Goal: Task Accomplishment & Management: Complete application form

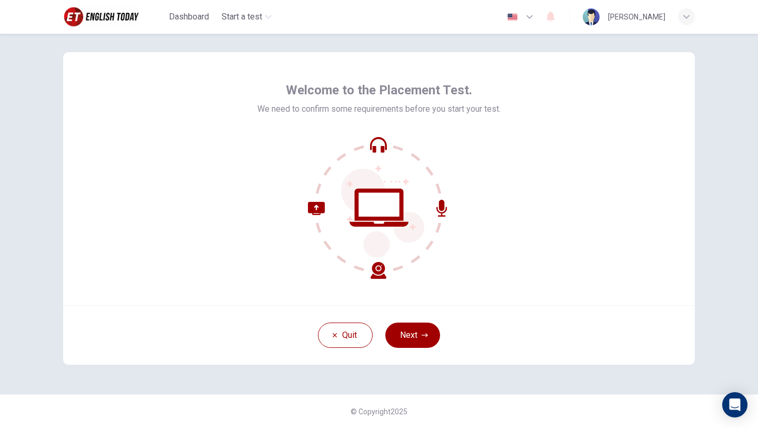
click at [539, 204] on div "Welcome to the Placement Test. We need to confirm some requirements before you …" at bounding box center [379, 178] width 632 height 253
click at [424, 343] on button "Next" at bounding box center [412, 334] width 55 height 25
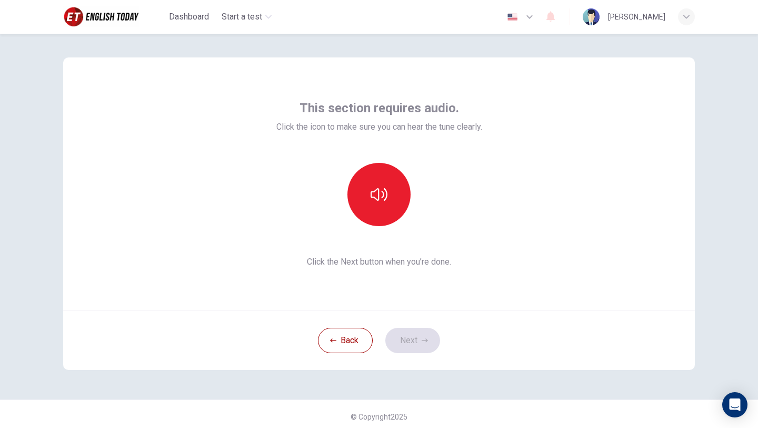
scroll to position [5, 0]
click at [382, 206] on button "button" at bounding box center [379, 195] width 63 height 63
click at [418, 348] on button "Next" at bounding box center [412, 341] width 55 height 25
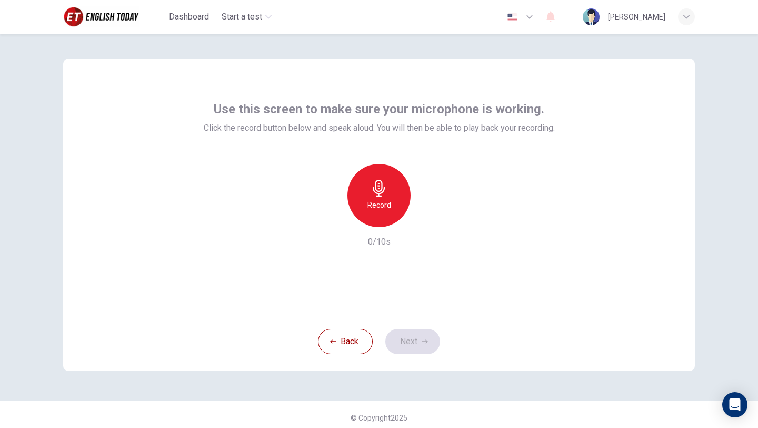
click at [385, 211] on h6 "Record" at bounding box center [380, 205] width 24 height 13
click at [385, 211] on h6 "Stop" at bounding box center [379, 205] width 16 height 13
click at [428, 219] on icon "button" at bounding box center [428, 218] width 5 height 6
click at [428, 347] on button "Next" at bounding box center [412, 341] width 55 height 25
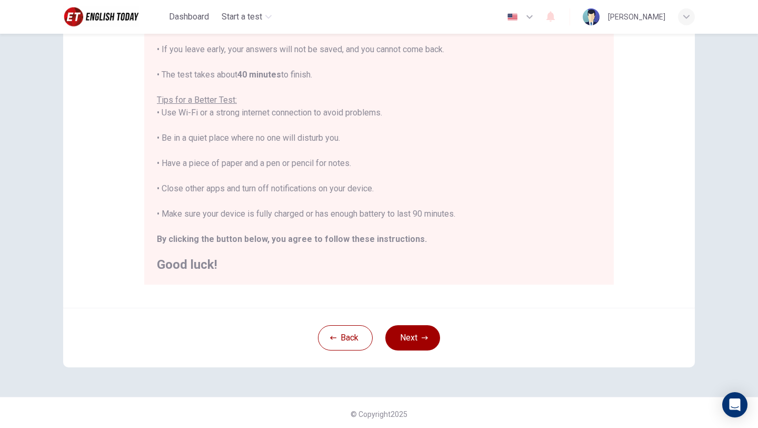
scroll to position [158, 0]
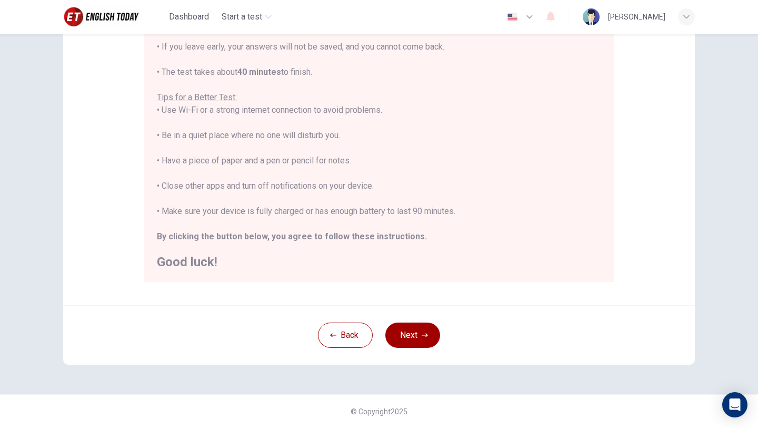
drag, startPoint x: 530, startPoint y: 178, endPoint x: 539, endPoint y: 177, distance: 9.1
click at [531, 178] on div "You are about to start a Placement Test . Before You Start the Test: • Once you…" at bounding box center [379, 122] width 444 height 291
click at [419, 335] on button "Next" at bounding box center [412, 334] width 55 height 25
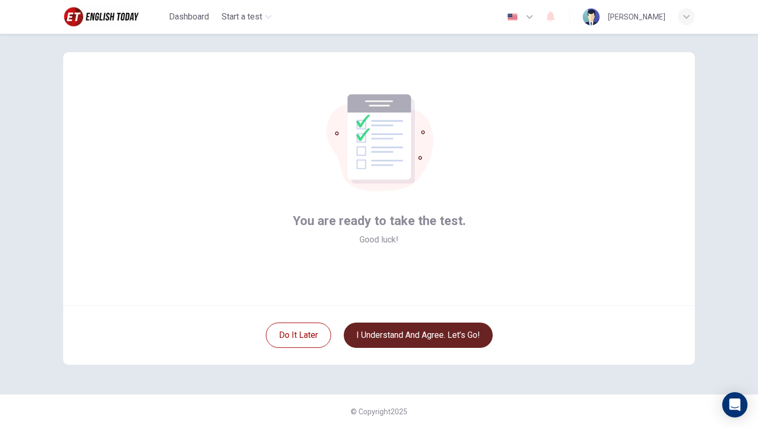
scroll to position [11, 0]
click at [409, 338] on button "I understand and agree. Let’s go!" at bounding box center [418, 334] width 149 height 25
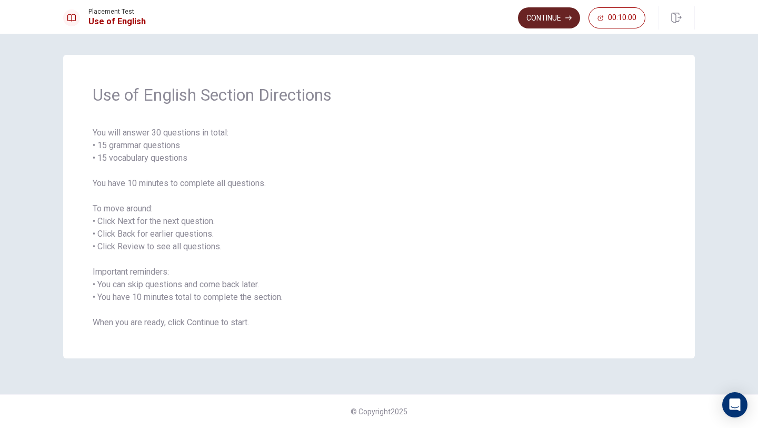
click at [531, 17] on button "Continue" at bounding box center [549, 17] width 62 height 21
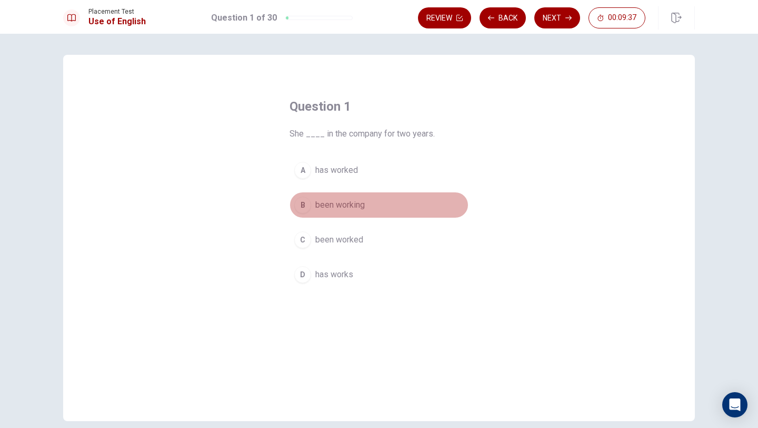
click at [307, 204] on div "B" at bounding box center [302, 204] width 17 height 17
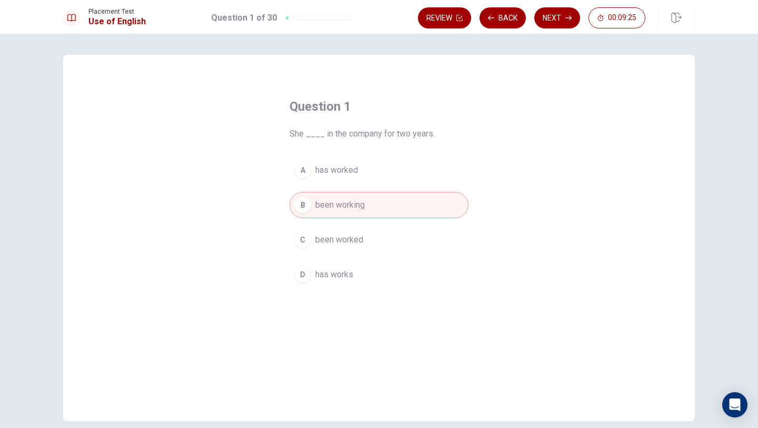
click at [300, 167] on div "A" at bounding box center [302, 170] width 17 height 17
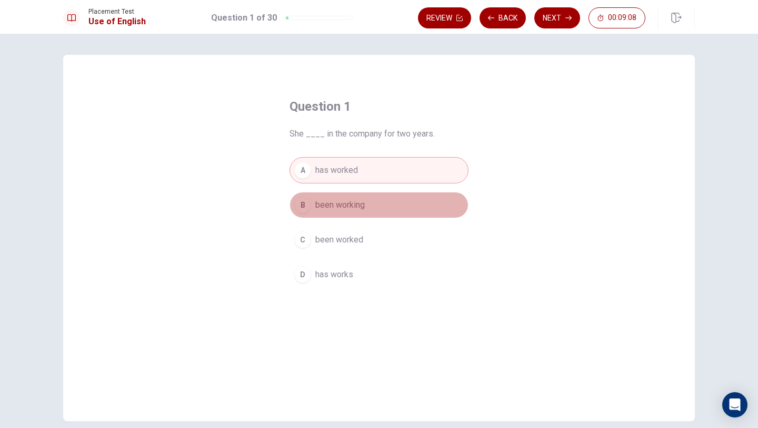
click at [307, 205] on div "B" at bounding box center [302, 204] width 17 height 17
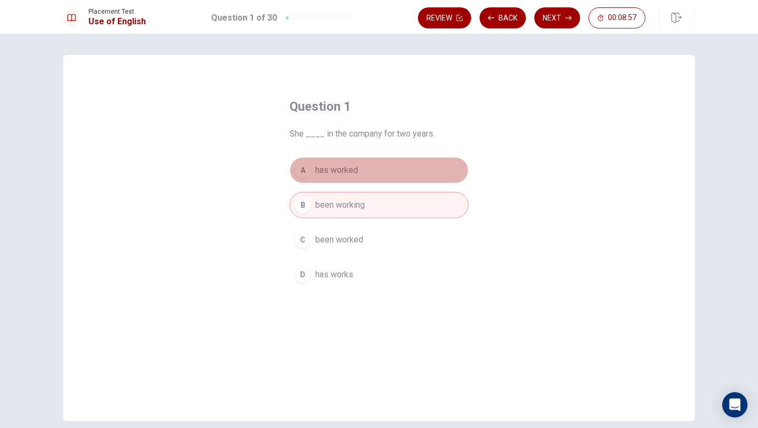
click at [309, 173] on div "A" at bounding box center [302, 170] width 17 height 17
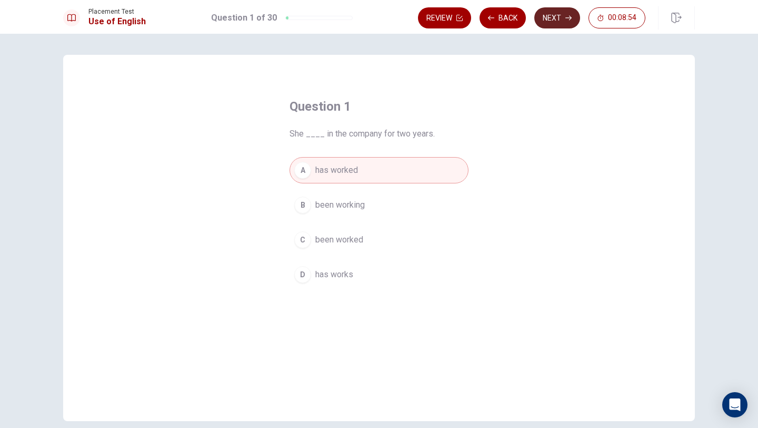
click at [554, 23] on button "Next" at bounding box center [557, 17] width 46 height 21
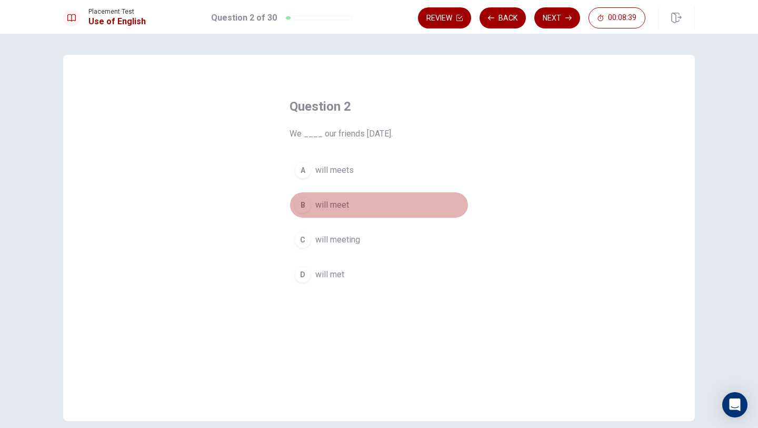
click at [310, 210] on button "B will meet" at bounding box center [379, 205] width 179 height 26
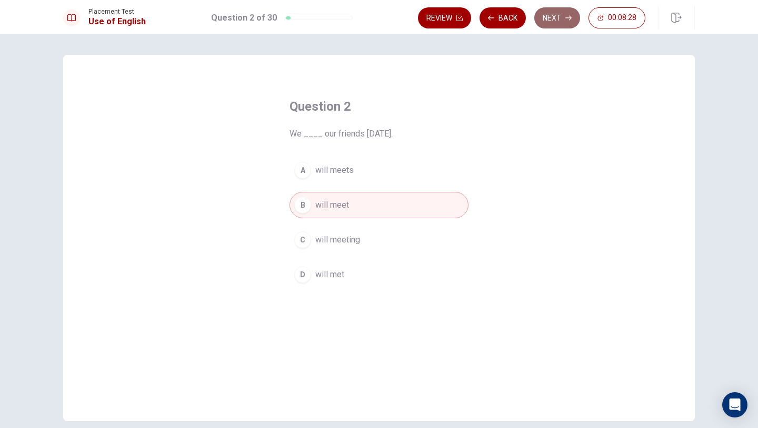
click at [554, 18] on button "Next" at bounding box center [557, 17] width 46 height 21
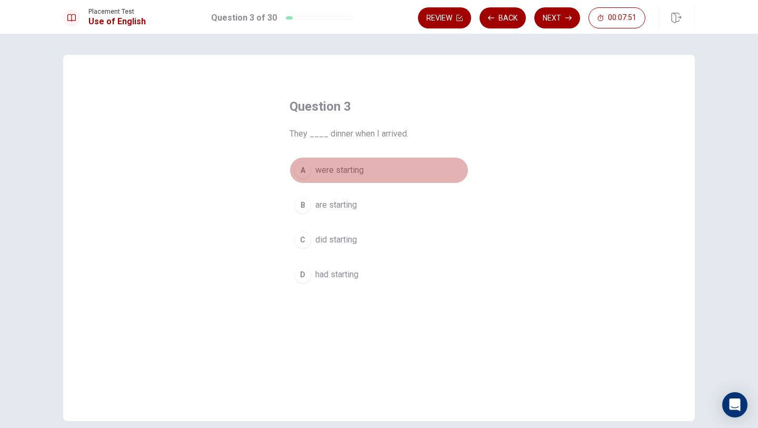
click at [309, 170] on div "A" at bounding box center [302, 170] width 17 height 17
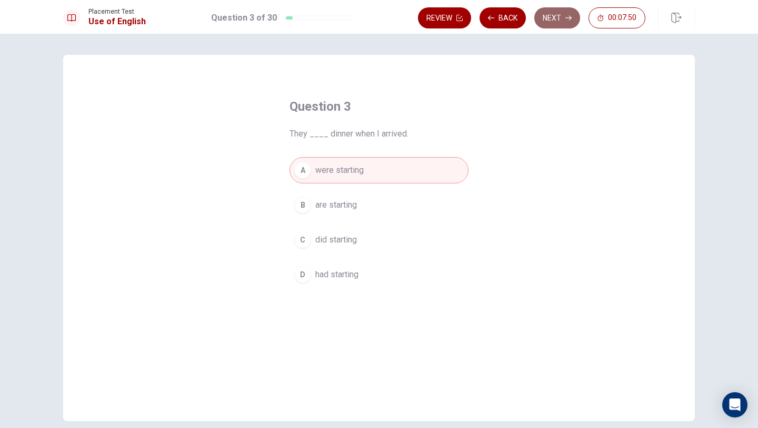
click at [540, 16] on button "Next" at bounding box center [557, 17] width 46 height 21
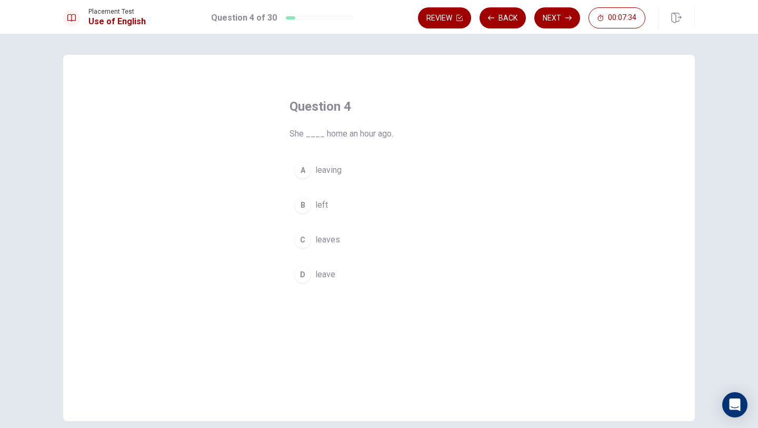
click at [305, 242] on div "C" at bounding box center [302, 239] width 17 height 17
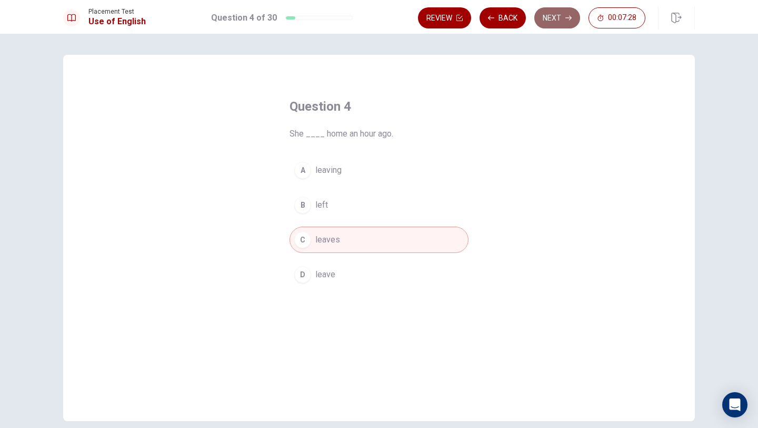
click at [566, 22] on button "Next" at bounding box center [557, 17] width 46 height 21
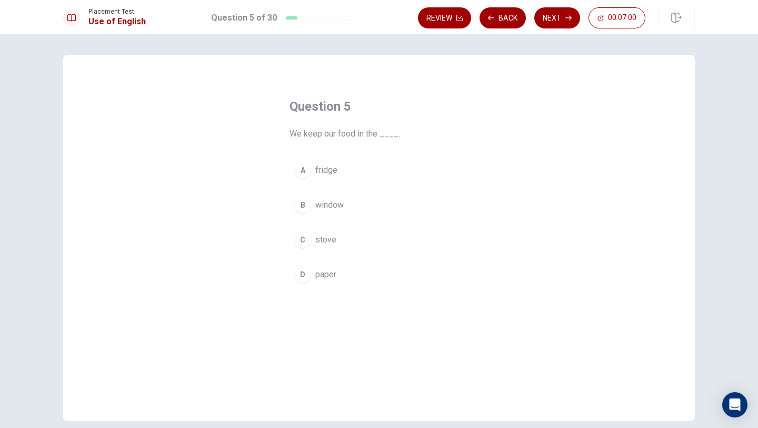
scroll to position [10, 0]
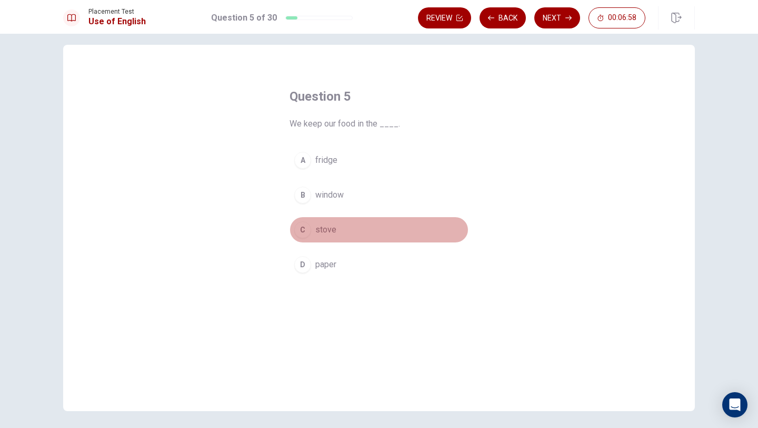
click at [322, 230] on span "stove" at bounding box center [325, 229] width 21 height 13
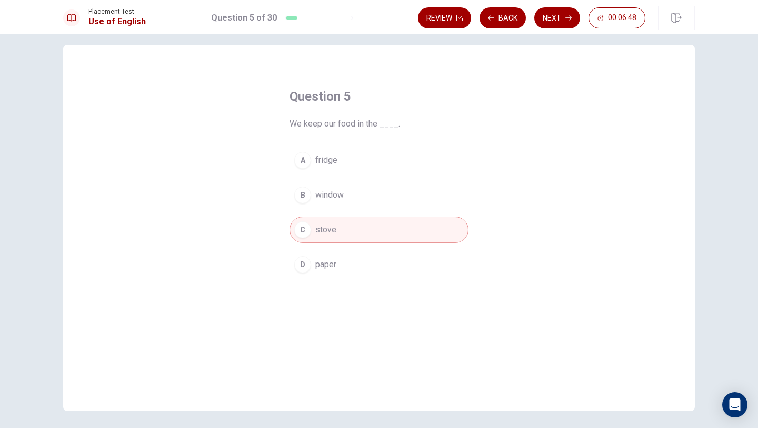
click at [336, 155] on span "fridge" at bounding box center [326, 160] width 22 height 13
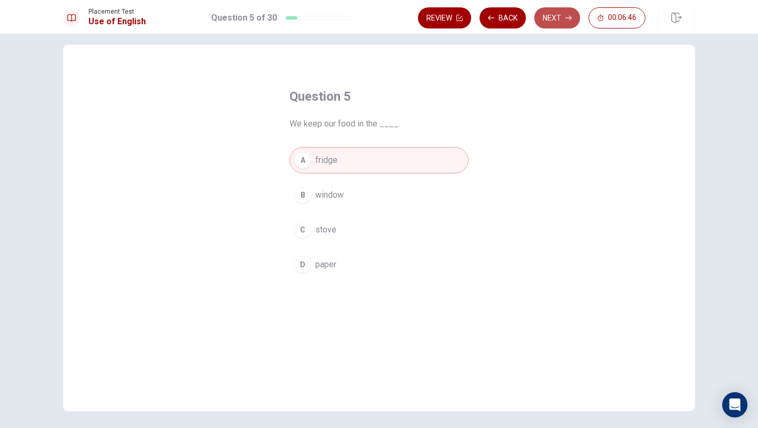
click at [551, 17] on button "Next" at bounding box center [557, 17] width 46 height 21
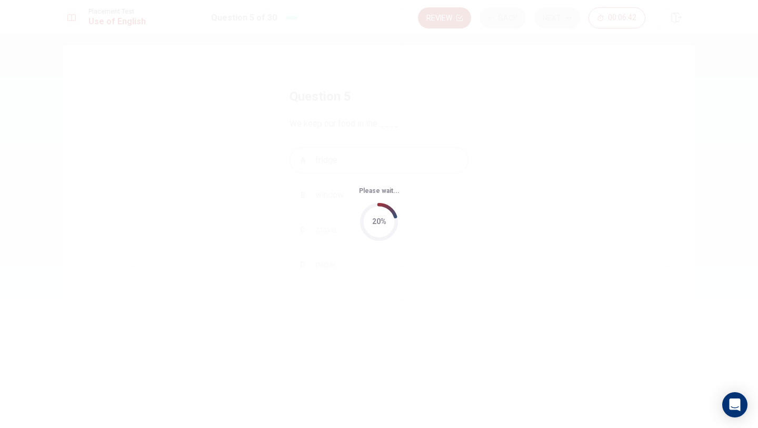
scroll to position [0, 0]
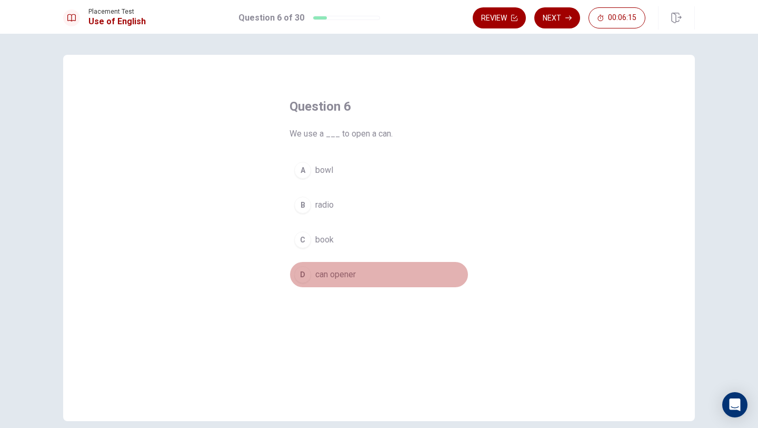
click at [327, 278] on span "can opener" at bounding box center [335, 274] width 41 height 13
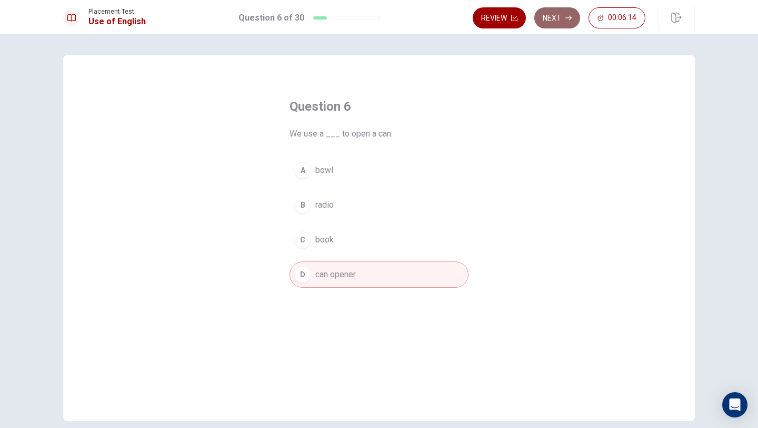
click at [556, 22] on button "Next" at bounding box center [557, 17] width 46 height 21
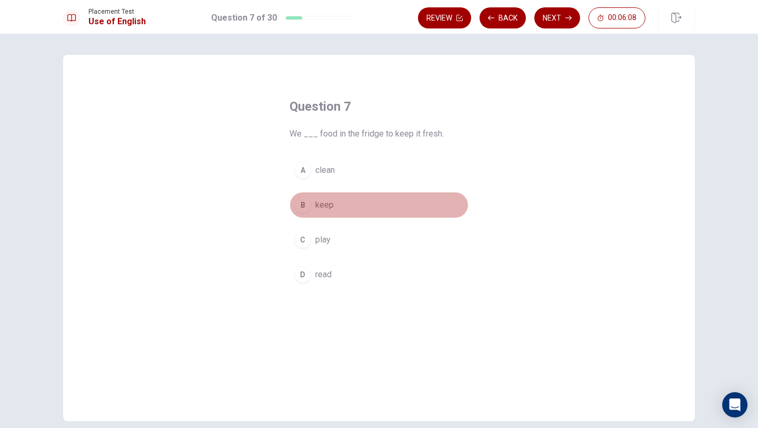
click at [305, 205] on div "B" at bounding box center [302, 204] width 17 height 17
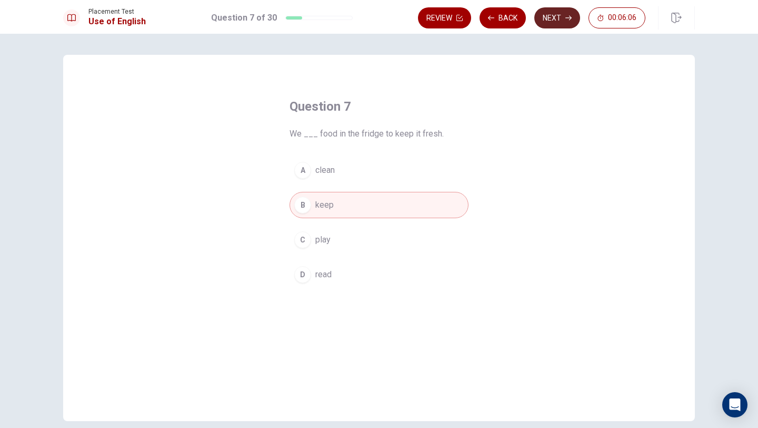
click at [557, 17] on button "Next" at bounding box center [557, 17] width 46 height 21
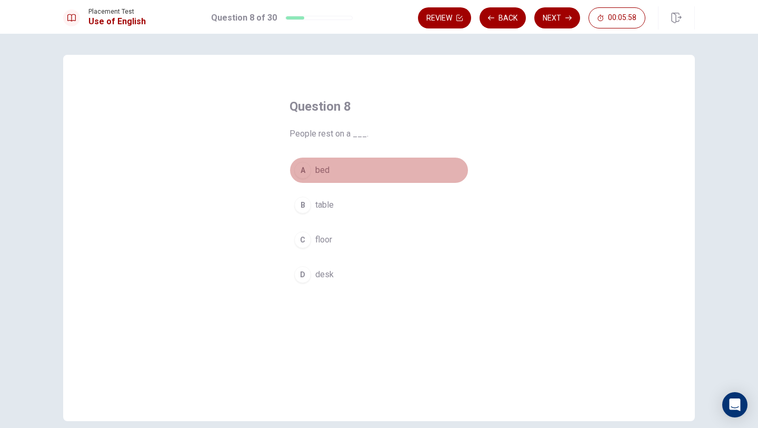
click at [303, 169] on div "A" at bounding box center [302, 170] width 17 height 17
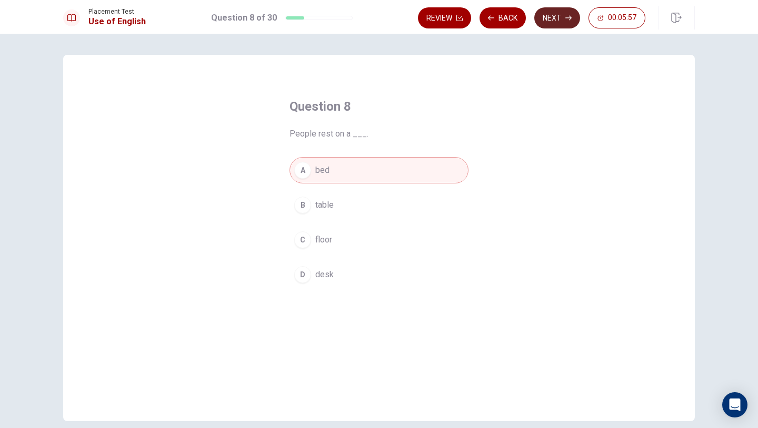
click at [561, 14] on button "Next" at bounding box center [557, 17] width 46 height 21
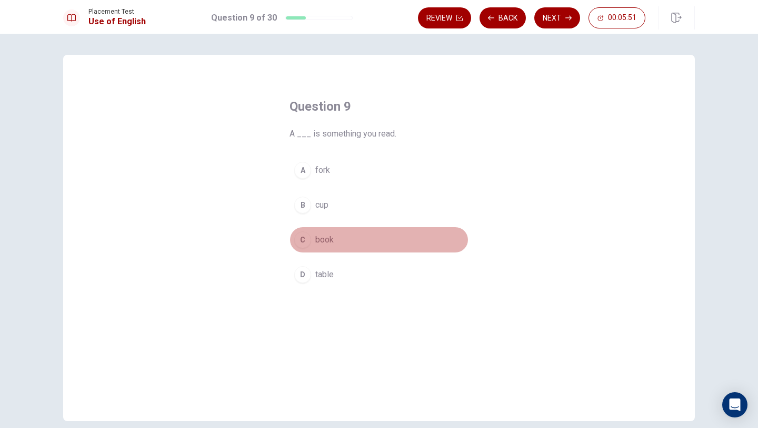
click at [309, 237] on div "C" at bounding box center [302, 239] width 17 height 17
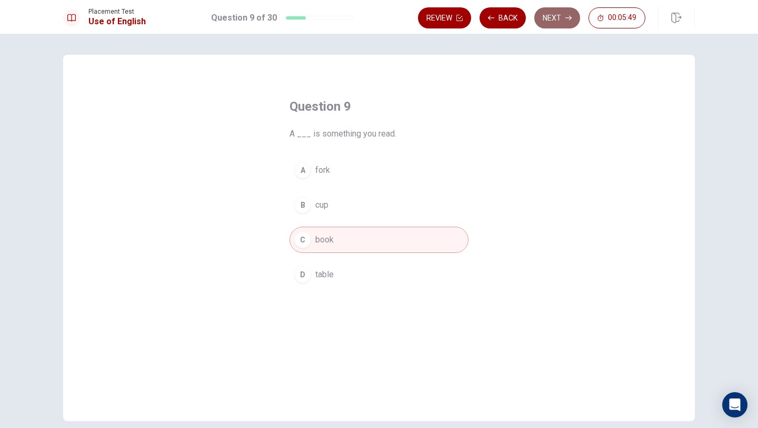
click at [558, 13] on button "Next" at bounding box center [557, 17] width 46 height 21
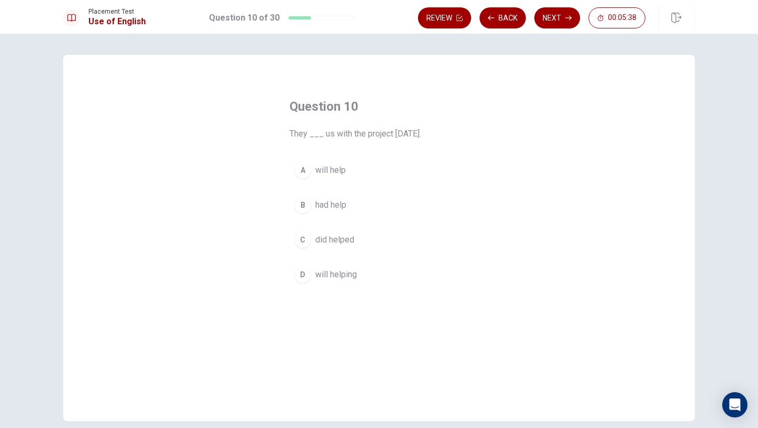
click at [299, 172] on div "A" at bounding box center [302, 170] width 17 height 17
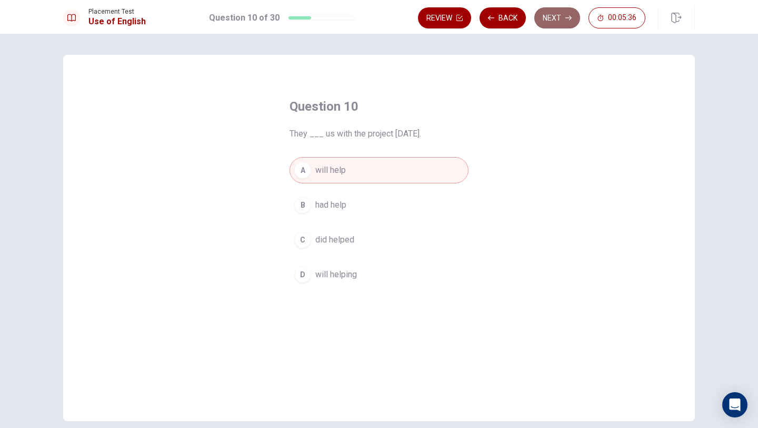
click at [560, 20] on button "Next" at bounding box center [557, 17] width 46 height 21
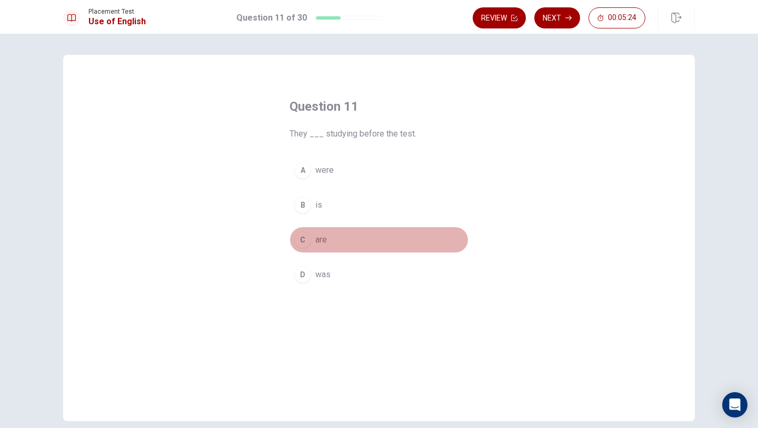
click at [306, 244] on div "C" at bounding box center [302, 239] width 17 height 17
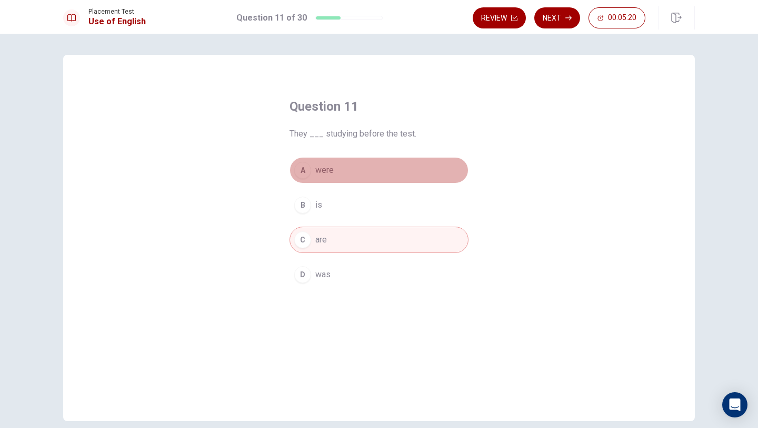
click at [309, 167] on div "A" at bounding box center [302, 170] width 17 height 17
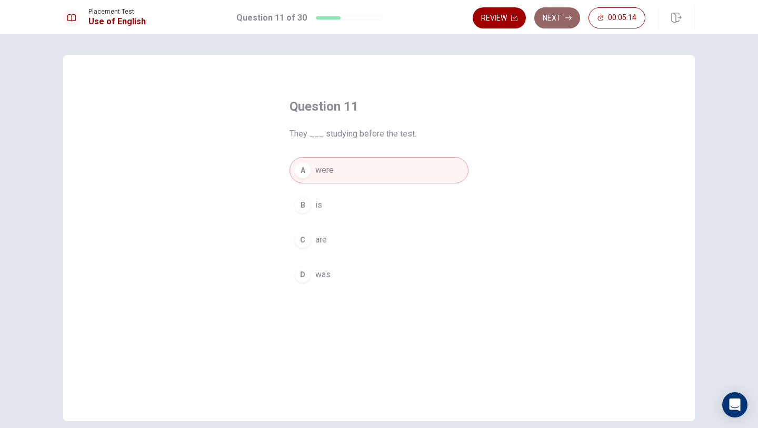
click at [561, 21] on button "Next" at bounding box center [557, 17] width 46 height 21
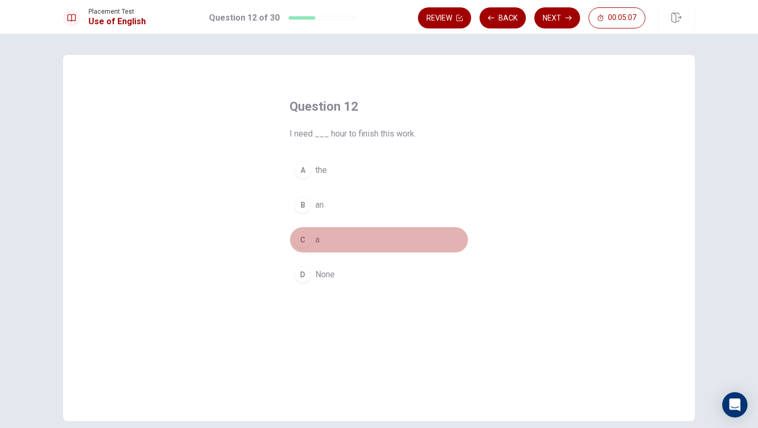
click at [307, 241] on div "C" at bounding box center [302, 239] width 17 height 17
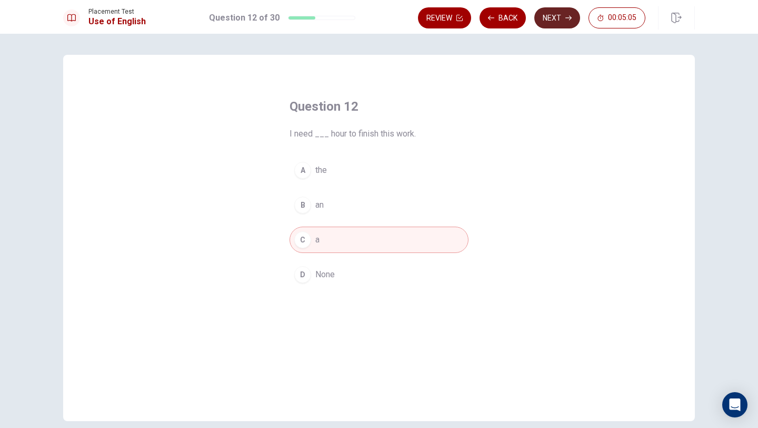
click at [567, 18] on icon "button" at bounding box center [568, 18] width 6 height 6
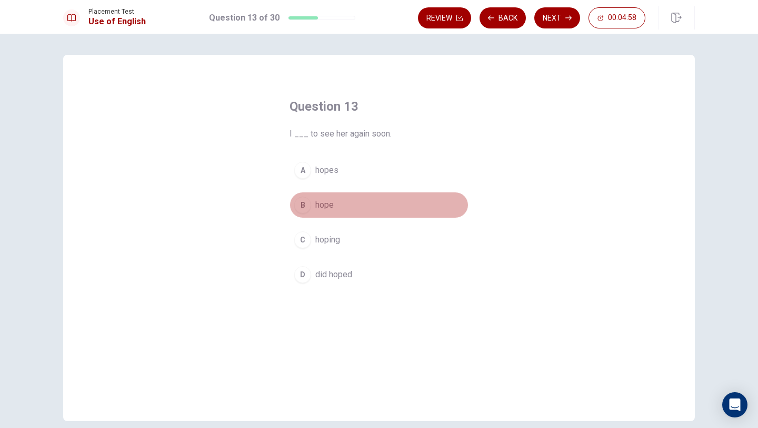
click at [305, 206] on div "B" at bounding box center [302, 204] width 17 height 17
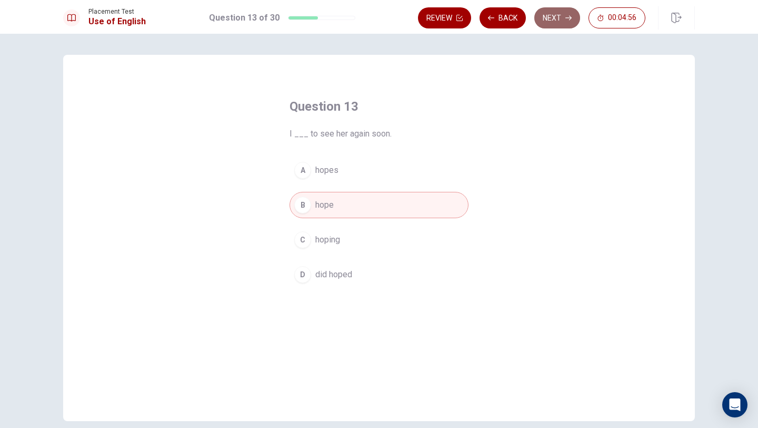
click at [565, 22] on button "Next" at bounding box center [557, 17] width 46 height 21
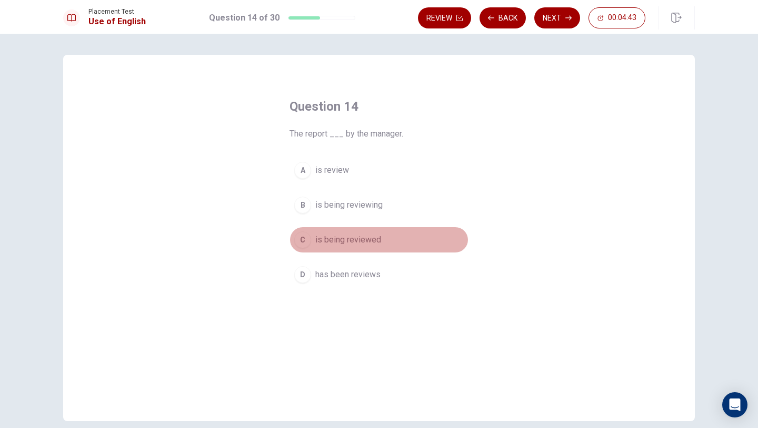
click at [306, 237] on div "C" at bounding box center [302, 239] width 17 height 17
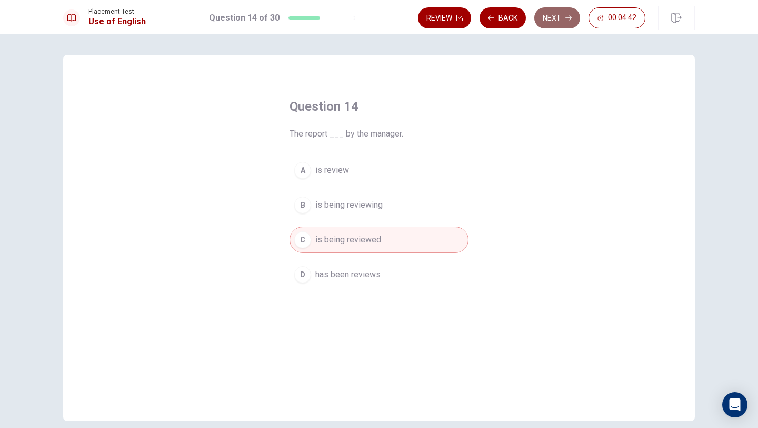
click at [560, 15] on button "Next" at bounding box center [557, 17] width 46 height 21
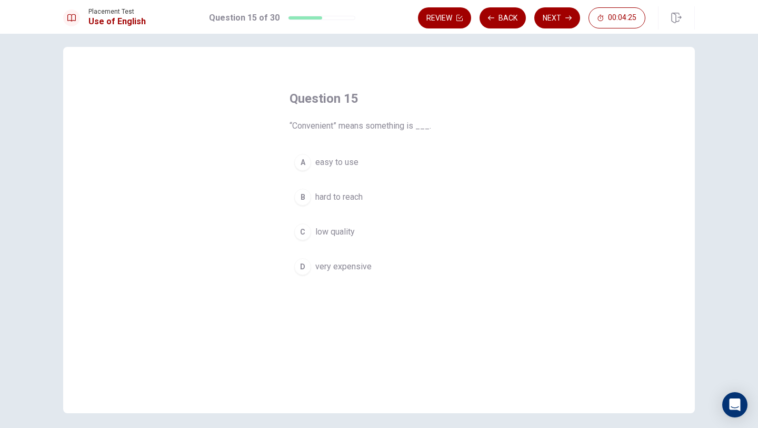
scroll to position [10, 0]
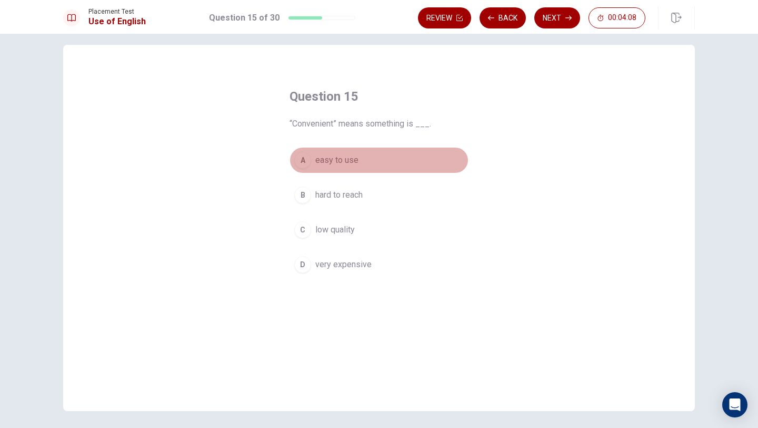
click at [333, 162] on span "easy to use" at bounding box center [336, 160] width 43 height 13
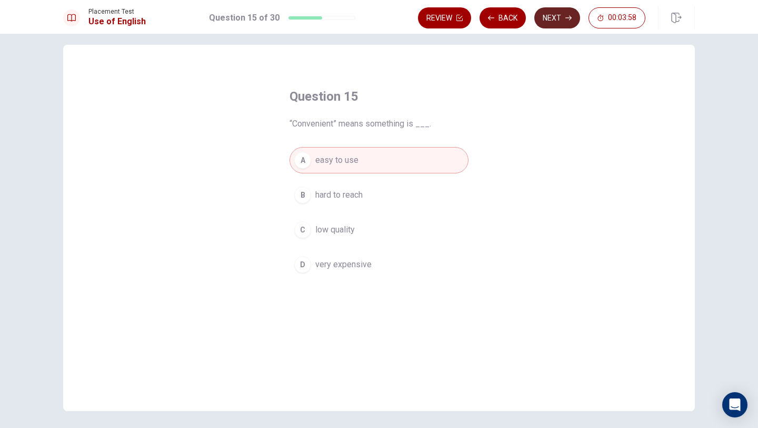
click at [562, 14] on button "Next" at bounding box center [557, 17] width 46 height 21
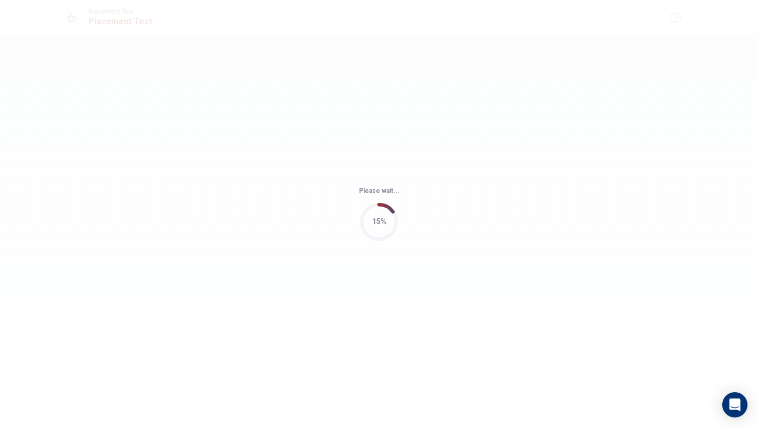
scroll to position [0, 0]
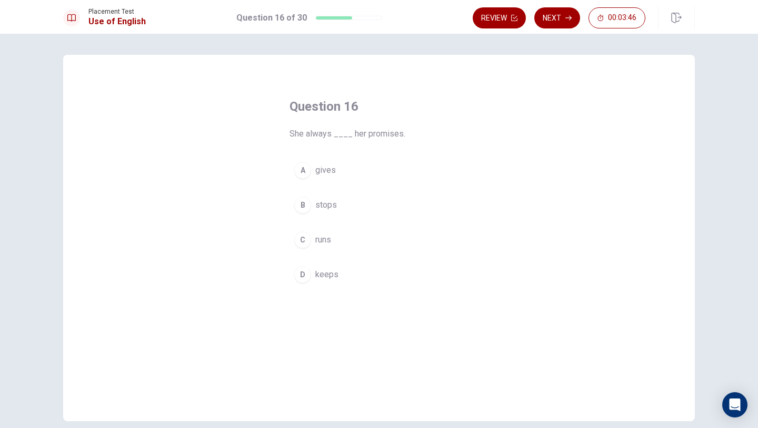
click at [315, 277] on button "D keeps" at bounding box center [379, 274] width 179 height 26
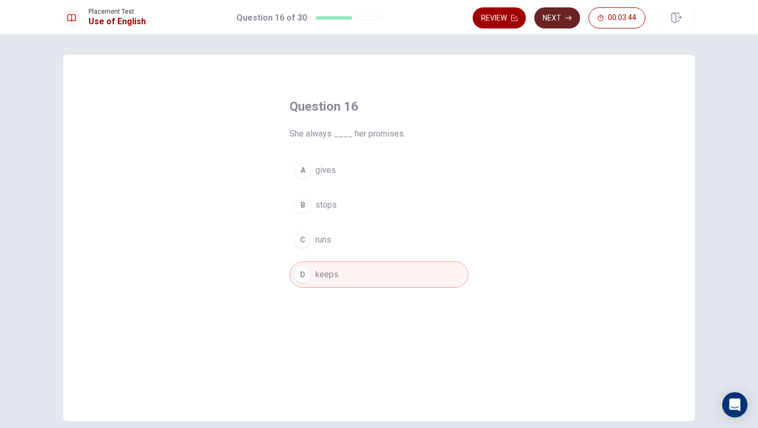
click at [558, 20] on button "Next" at bounding box center [557, 17] width 46 height 21
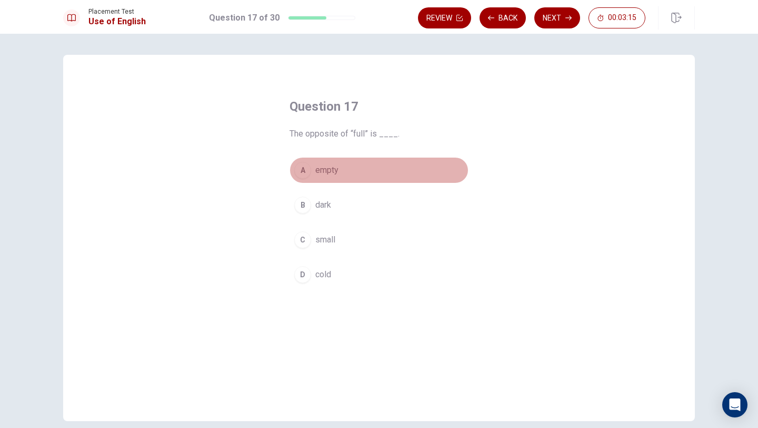
drag, startPoint x: 307, startPoint y: 166, endPoint x: 320, endPoint y: 169, distance: 12.9
click at [307, 167] on div "A" at bounding box center [302, 170] width 17 height 17
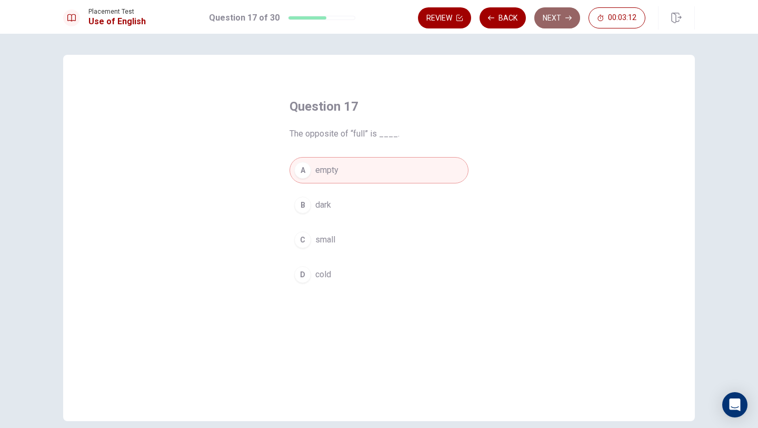
click at [565, 22] on button "Next" at bounding box center [557, 17] width 46 height 21
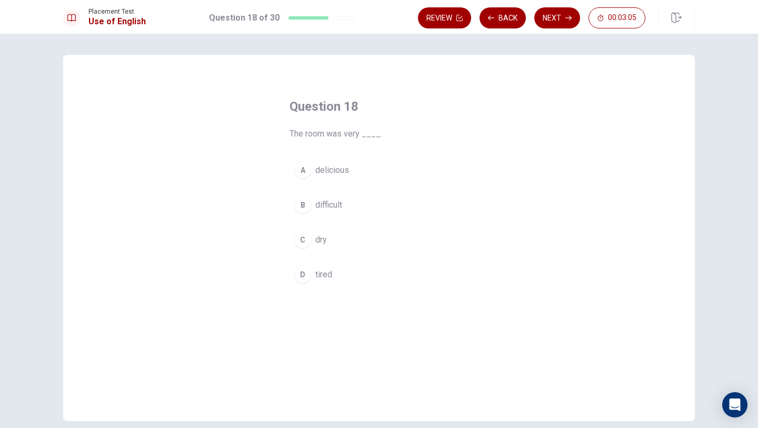
click at [313, 237] on button "C dry" at bounding box center [379, 239] width 179 height 26
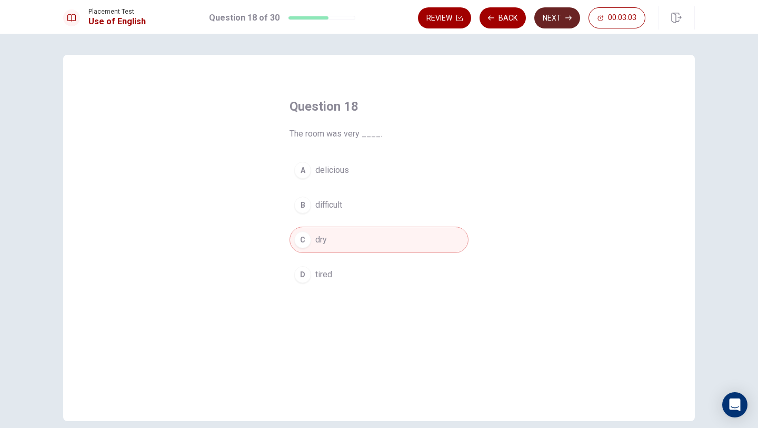
click at [560, 17] on button "Next" at bounding box center [557, 17] width 46 height 21
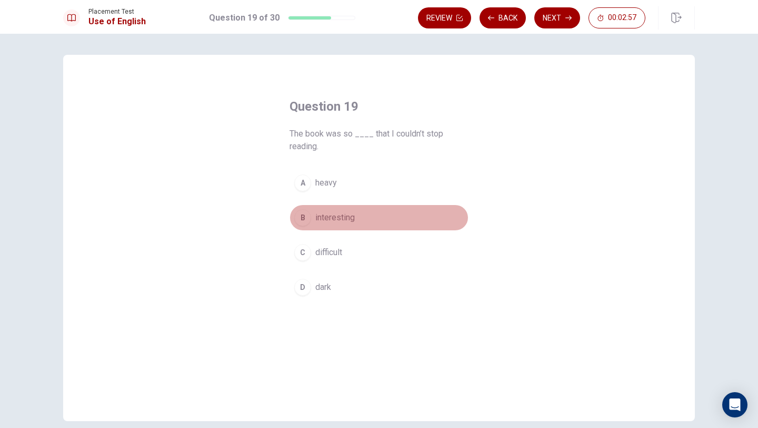
click at [306, 217] on div "B" at bounding box center [302, 217] width 17 height 17
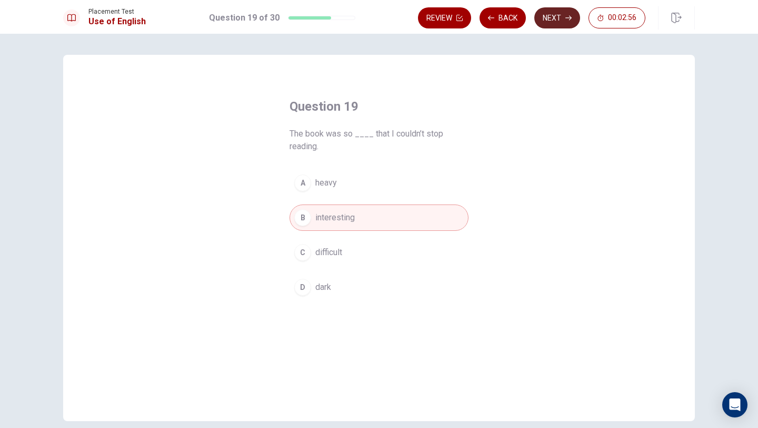
click at [550, 22] on button "Next" at bounding box center [557, 17] width 46 height 21
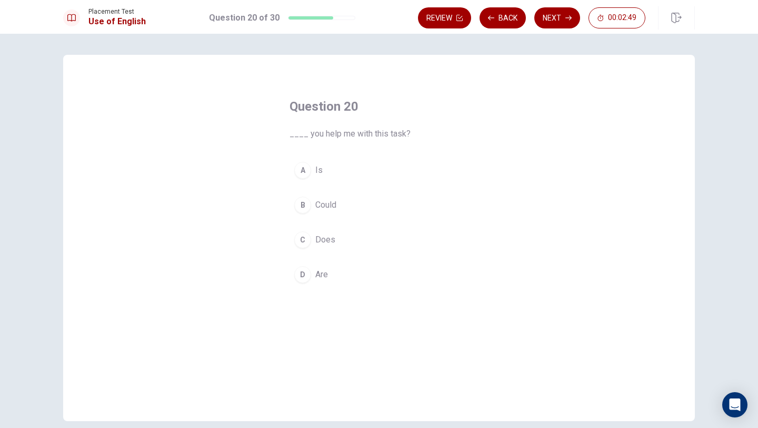
click at [305, 204] on div "B" at bounding box center [302, 204] width 17 height 17
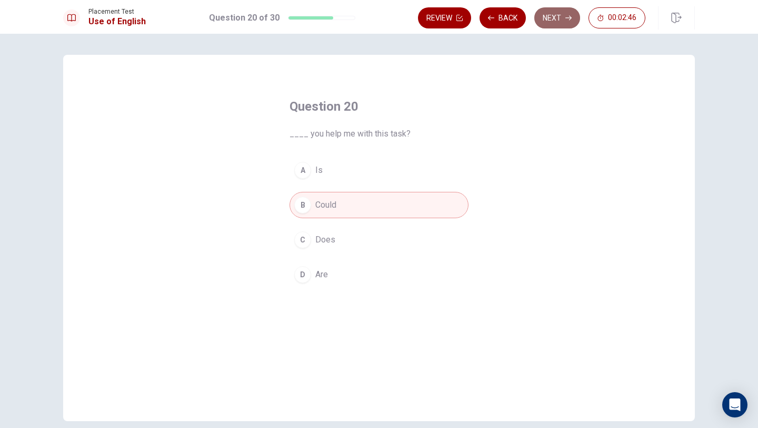
click at [555, 13] on button "Next" at bounding box center [557, 17] width 46 height 21
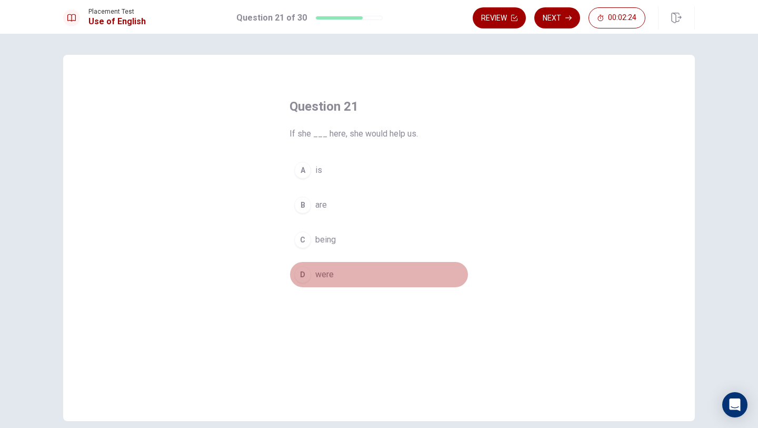
click at [301, 276] on div "D" at bounding box center [302, 274] width 17 height 17
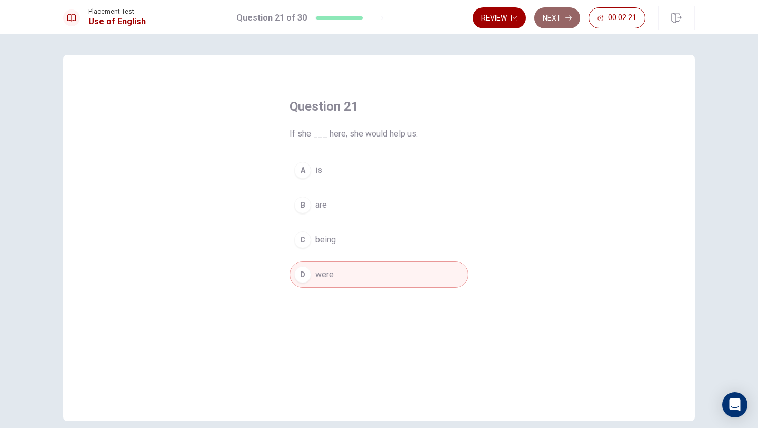
click at [566, 19] on icon "button" at bounding box center [568, 18] width 6 height 6
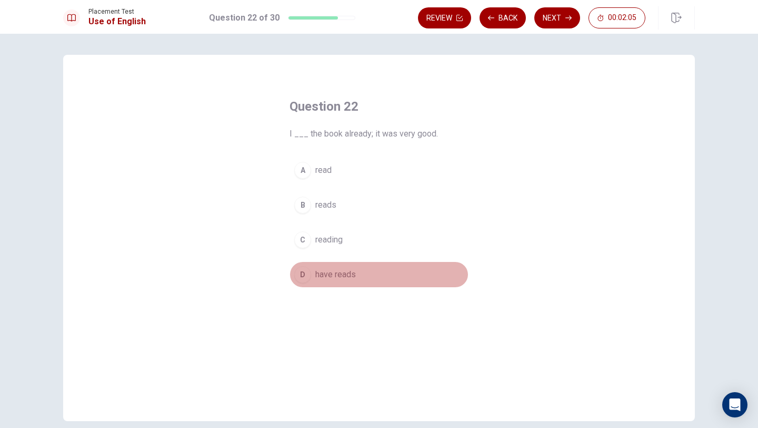
click at [305, 276] on div "D" at bounding box center [302, 274] width 17 height 17
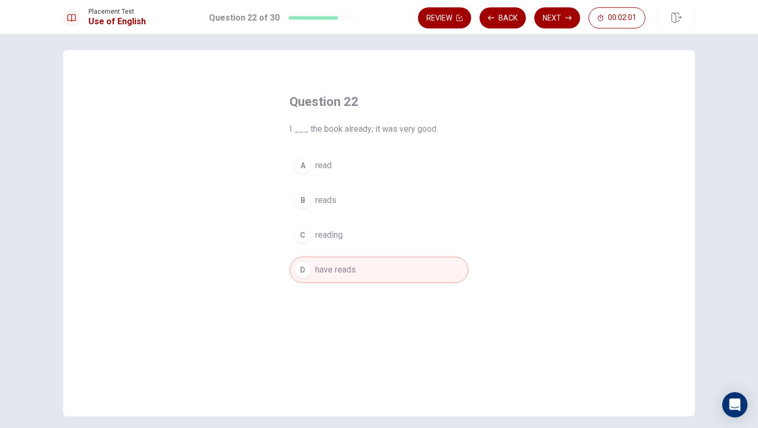
scroll to position [2, 0]
click at [554, 21] on button "Next" at bounding box center [557, 17] width 46 height 21
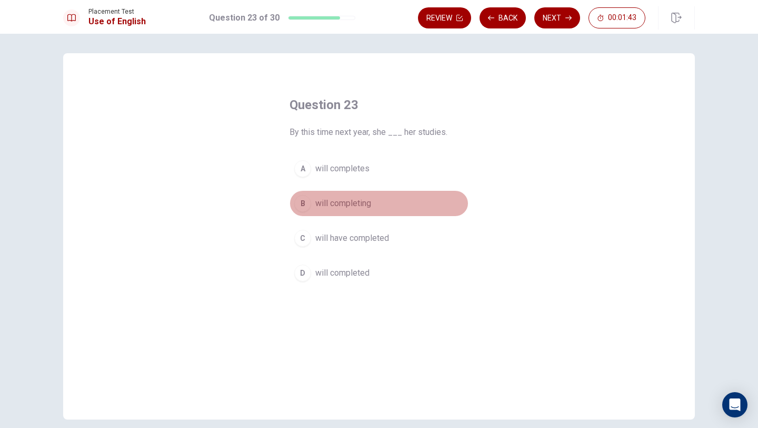
click at [303, 204] on div "B" at bounding box center [302, 203] width 17 height 17
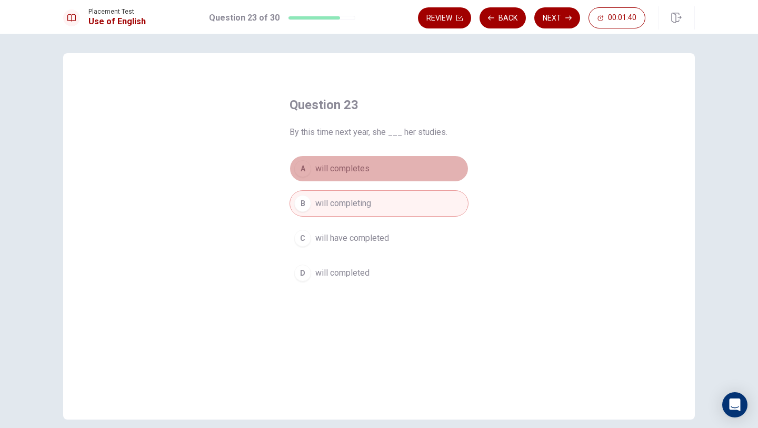
click at [304, 168] on div "A" at bounding box center [302, 168] width 17 height 17
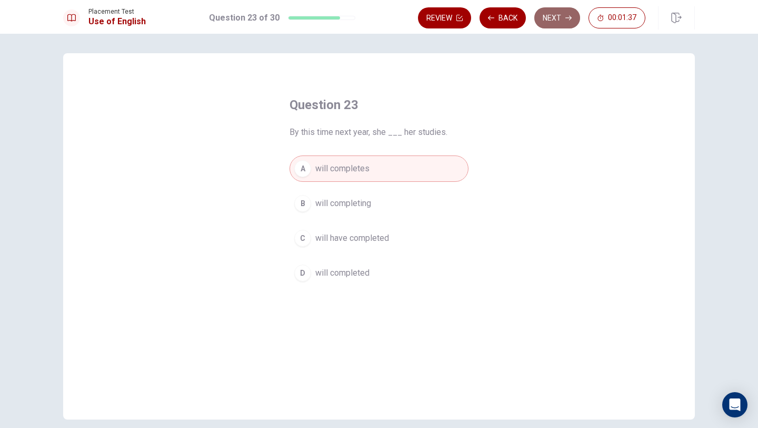
click at [561, 19] on button "Next" at bounding box center [557, 17] width 46 height 21
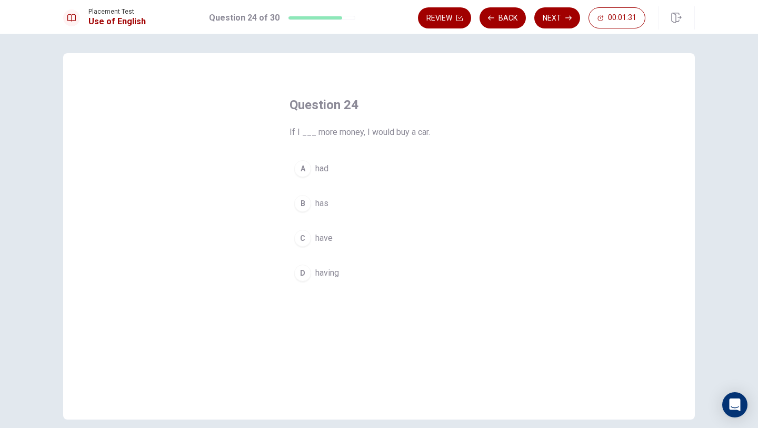
drag, startPoint x: 300, startPoint y: 239, endPoint x: 309, endPoint y: 237, distance: 9.6
click at [301, 239] on div "C" at bounding box center [302, 238] width 17 height 17
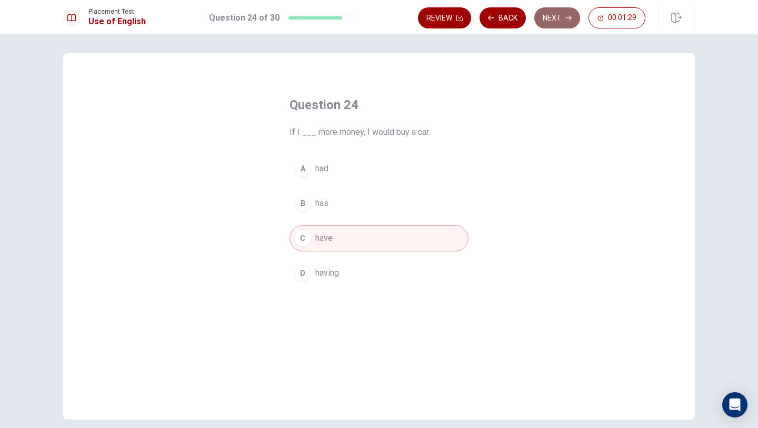
click at [571, 16] on icon "button" at bounding box center [568, 18] width 6 height 6
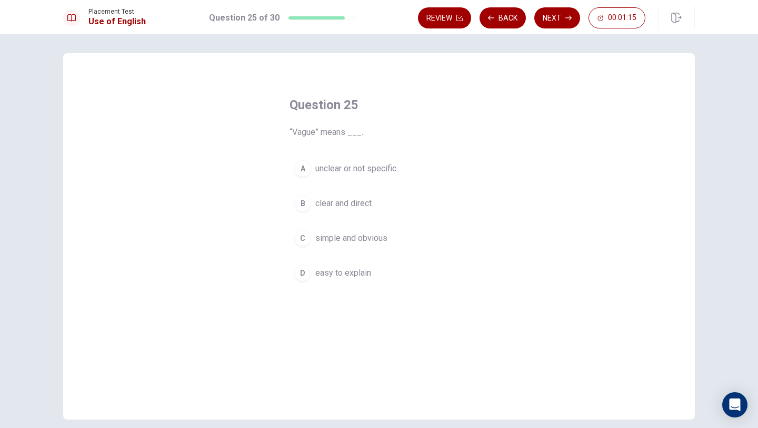
click at [313, 166] on button "A unclear or not specific" at bounding box center [379, 168] width 179 height 26
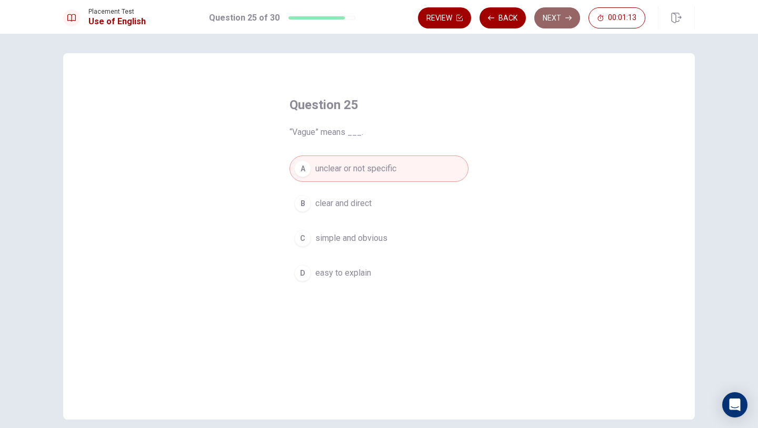
click at [558, 14] on button "Next" at bounding box center [557, 17] width 46 height 21
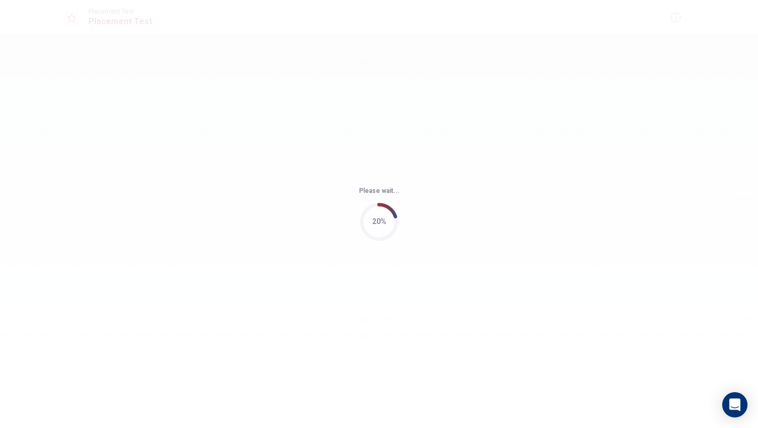
scroll to position [0, 0]
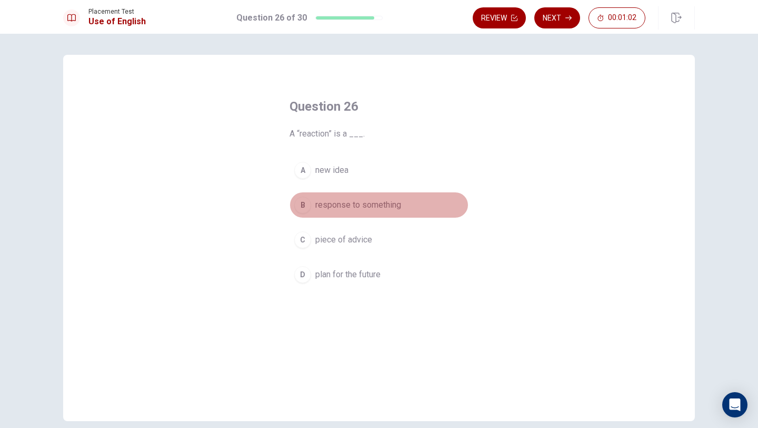
click at [306, 206] on div "B" at bounding box center [302, 204] width 17 height 17
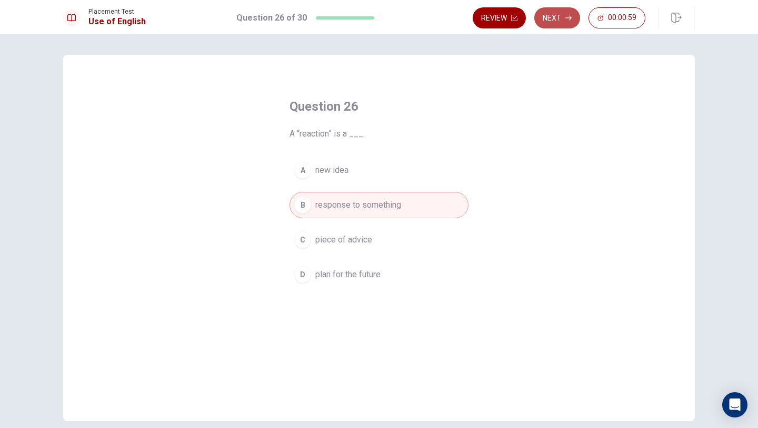
click at [563, 13] on button "Next" at bounding box center [557, 17] width 46 height 21
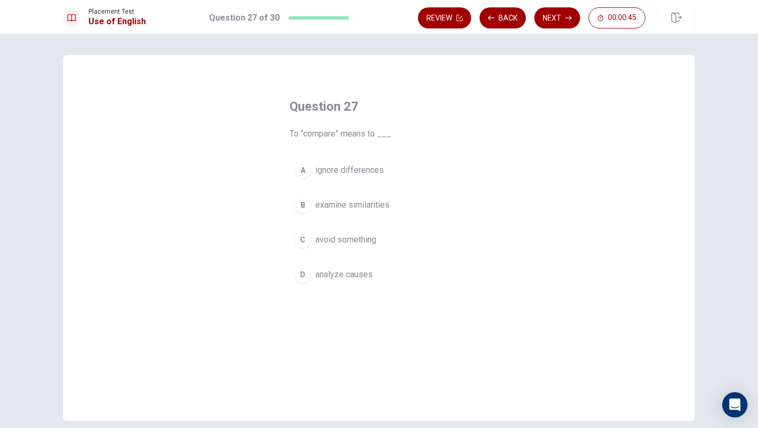
click at [305, 205] on div "B" at bounding box center [302, 204] width 17 height 17
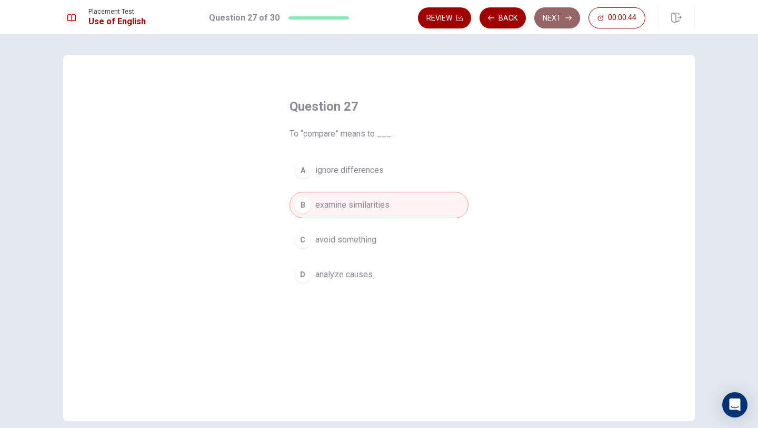
click at [544, 15] on button "Next" at bounding box center [557, 17] width 46 height 21
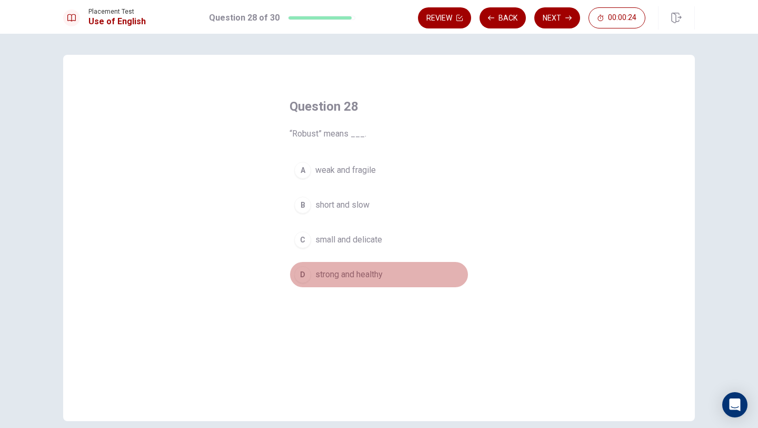
click at [374, 282] on button "D strong and healthy" at bounding box center [379, 274] width 179 height 26
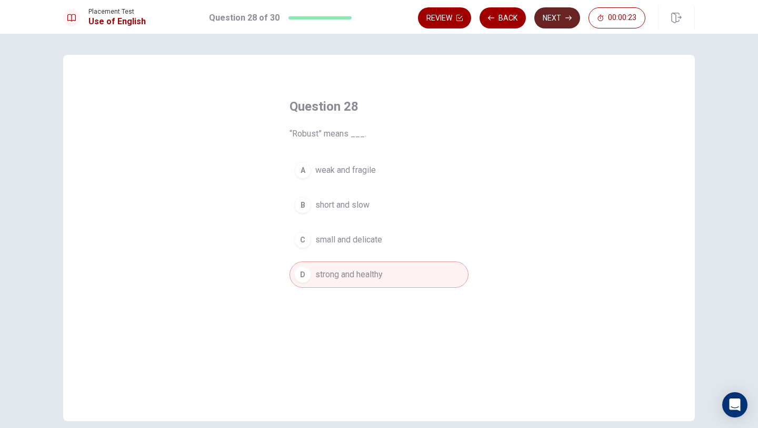
click at [570, 22] on button "Next" at bounding box center [557, 17] width 46 height 21
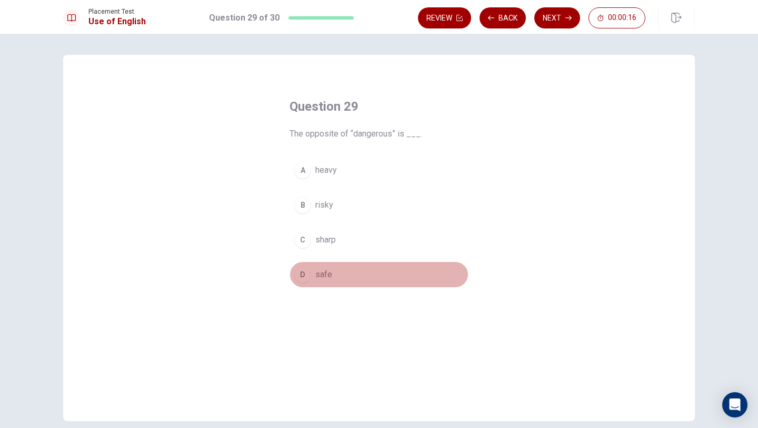
click at [329, 274] on span "safe" at bounding box center [323, 274] width 17 height 13
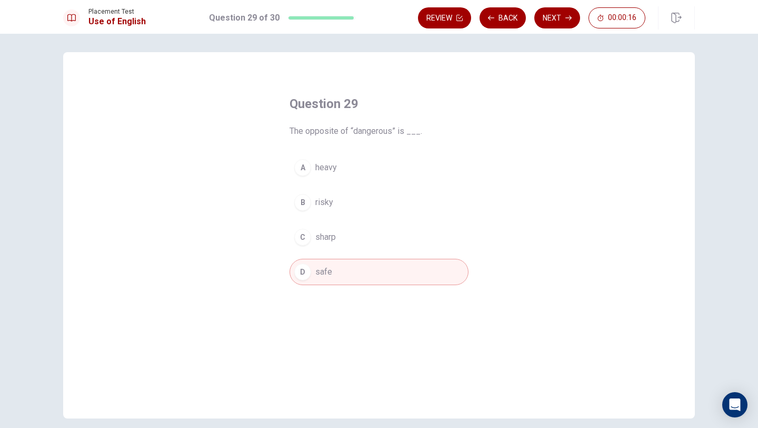
scroll to position [2, 0]
click at [568, 18] on icon "button" at bounding box center [568, 18] width 6 height 6
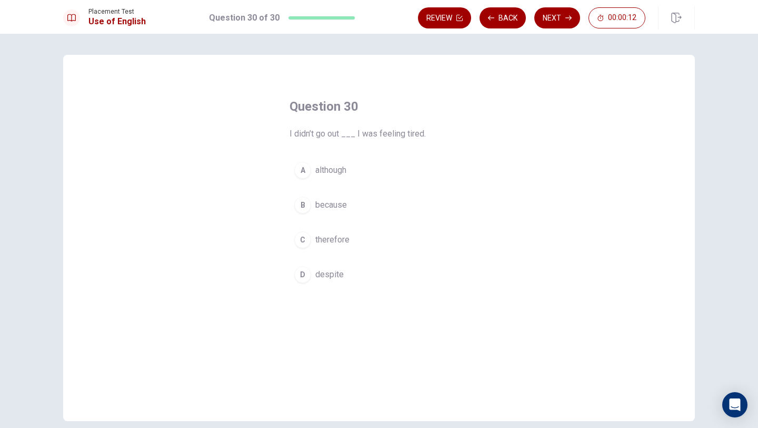
scroll to position [1, 0]
click at [320, 205] on span "because" at bounding box center [331, 204] width 32 height 13
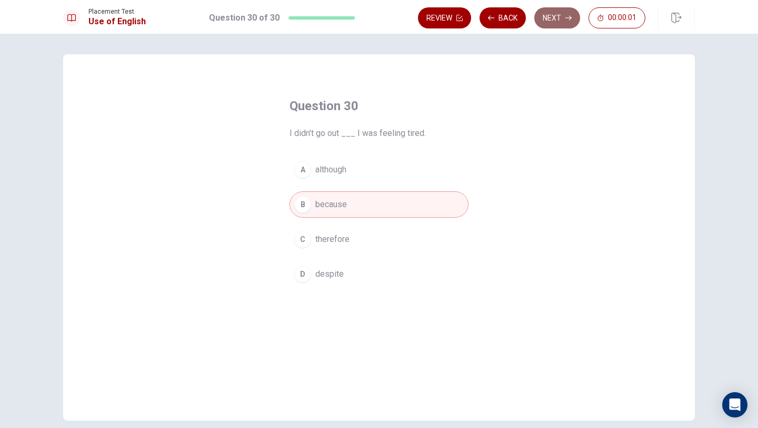
click at [565, 18] on icon "button" at bounding box center [568, 18] width 6 height 5
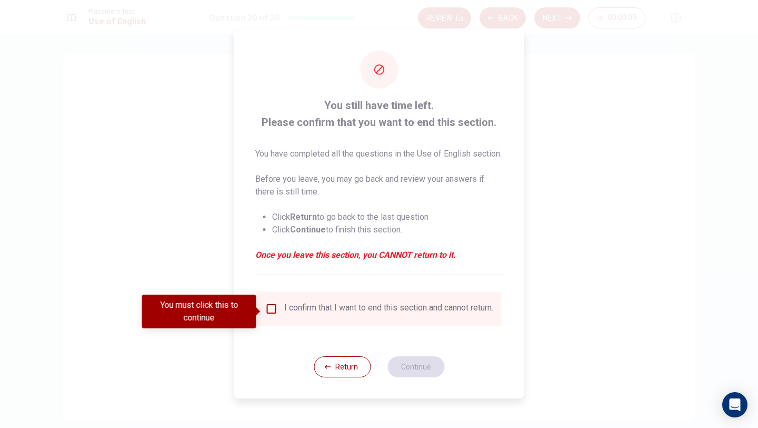
click at [361, 302] on div "I confirm that I want to end this section and cannot return." at bounding box center [379, 308] width 245 height 35
click at [364, 315] on div "I confirm that I want to end this section and cannot return." at bounding box center [388, 308] width 209 height 13
click at [272, 313] on input "You must click this to continue" at bounding box center [271, 308] width 13 height 13
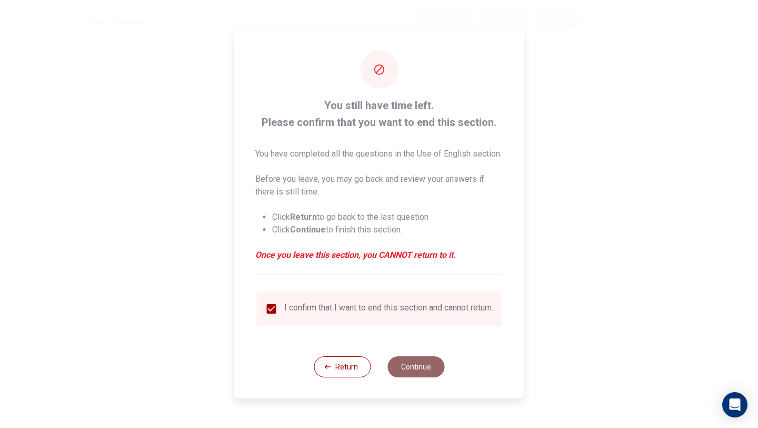
click at [440, 377] on button "Continue" at bounding box center [416, 366] width 57 height 21
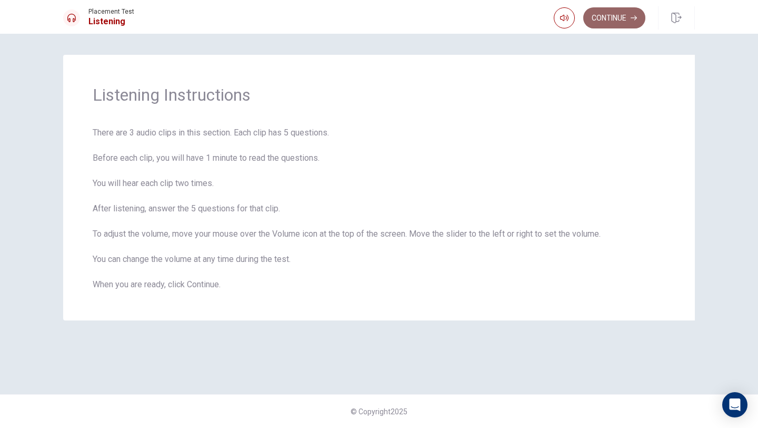
click at [634, 17] on icon "button" at bounding box center [634, 18] width 6 height 6
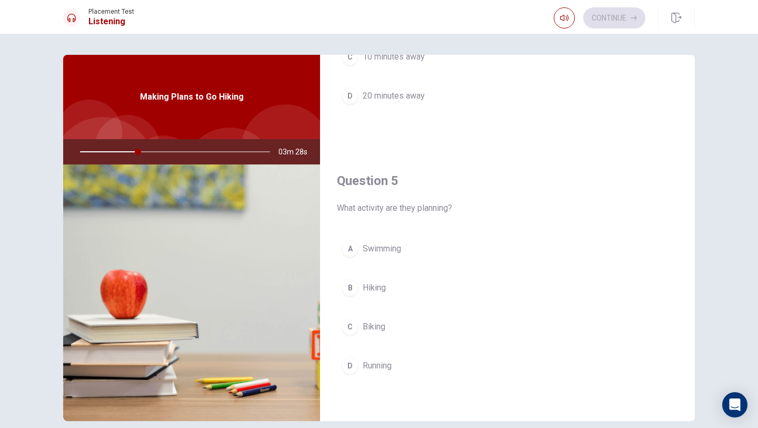
scroll to position [48, 0]
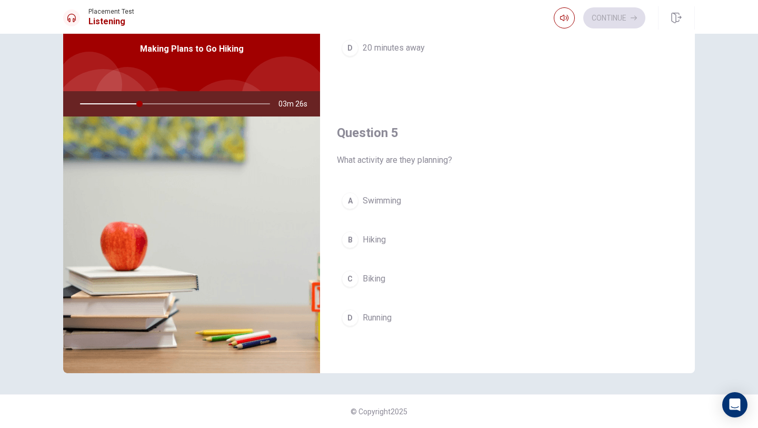
click at [349, 240] on div "B" at bounding box center [350, 239] width 17 height 17
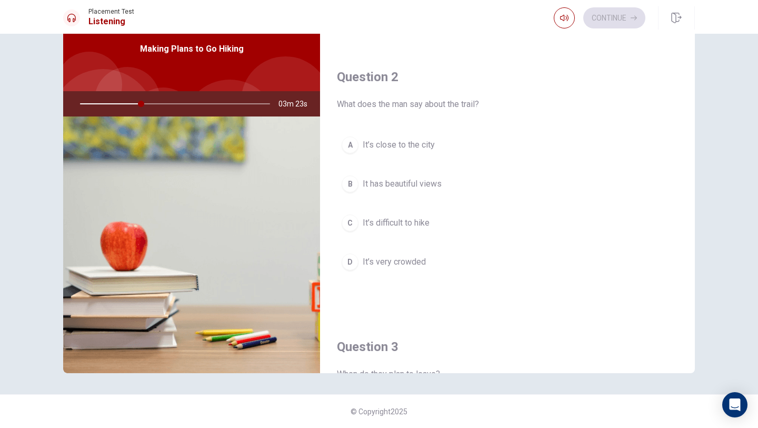
scroll to position [230, 0]
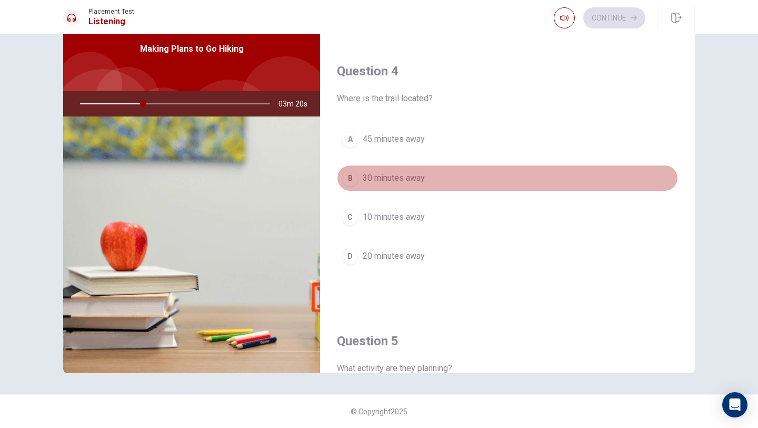
click at [352, 181] on div "B" at bounding box center [350, 178] width 17 height 17
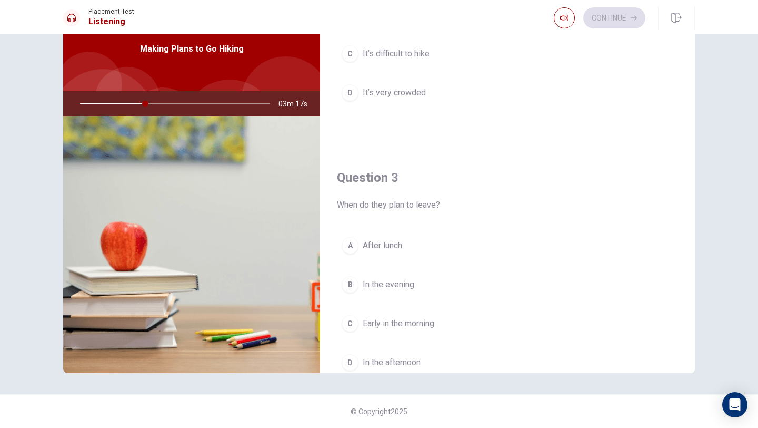
scroll to position [291, 0]
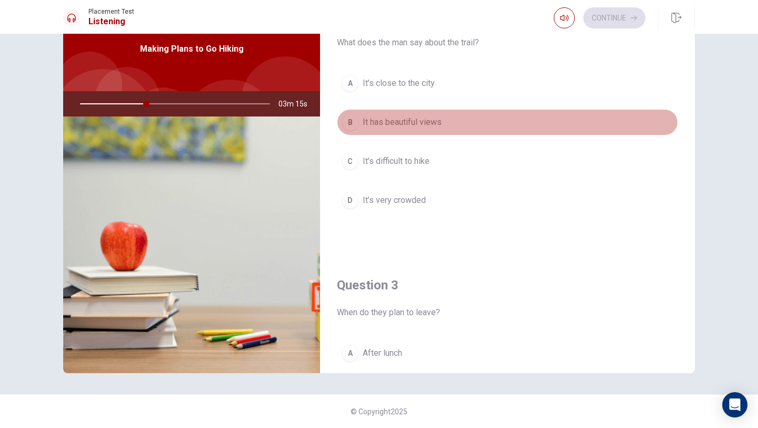
drag, startPoint x: 345, startPoint y: 123, endPoint x: 354, endPoint y: 126, distance: 10.0
click at [345, 123] on div "B" at bounding box center [350, 122] width 17 height 17
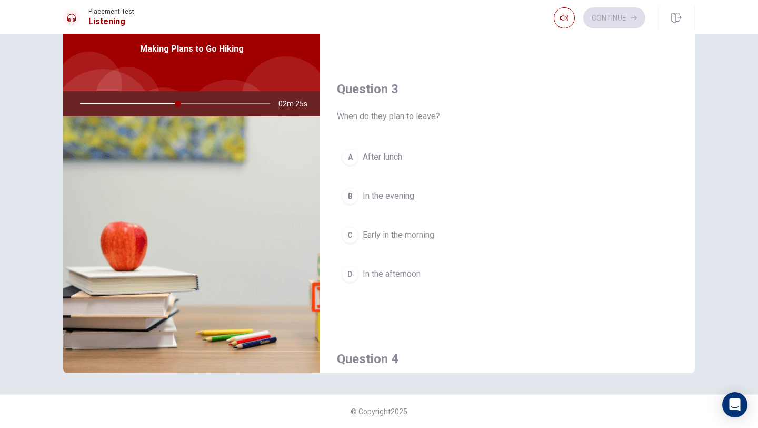
scroll to position [487, 0]
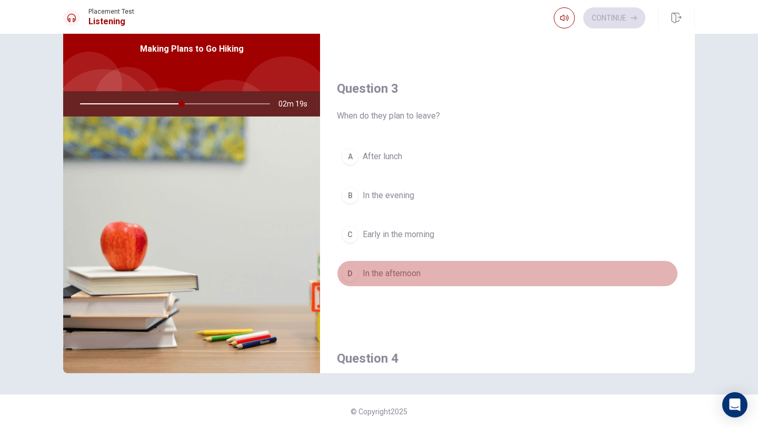
click at [356, 273] on div "D" at bounding box center [350, 273] width 17 height 17
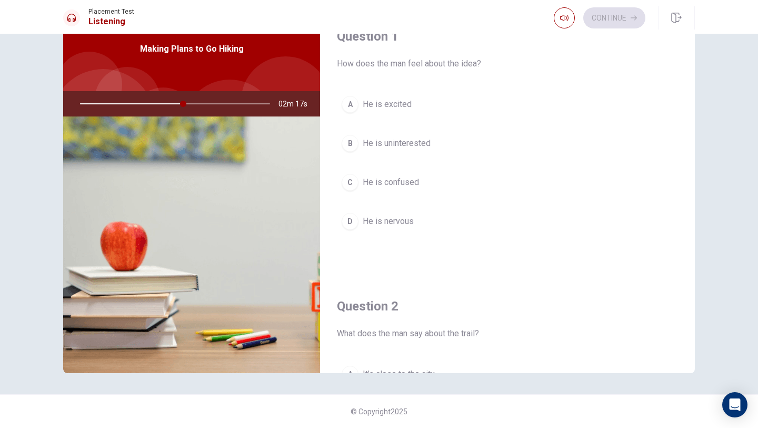
scroll to position [46, 0]
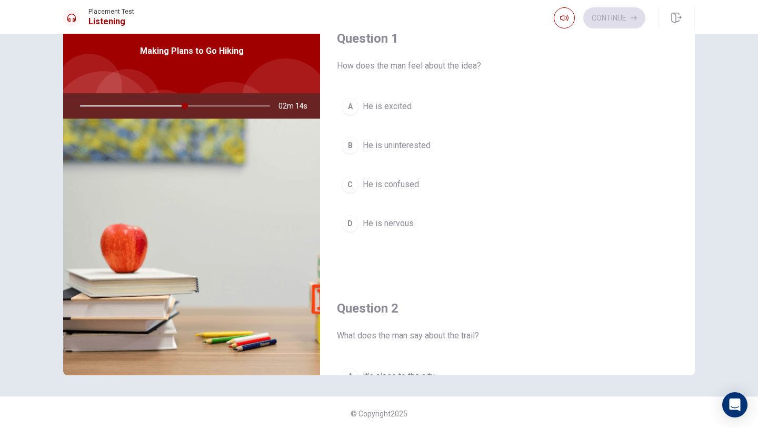
click at [354, 108] on div "A" at bounding box center [350, 106] width 17 height 17
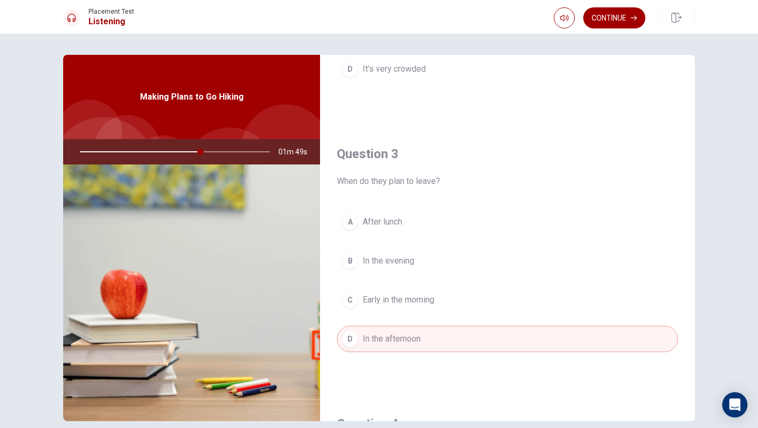
scroll to position [472, 0]
click at [221, 153] on div at bounding box center [172, 151] width 211 height 25
drag, startPoint x: 205, startPoint y: 151, endPoint x: 267, endPoint y: 157, distance: 62.5
click at [251, 153] on div at bounding box center [172, 151] width 211 height 25
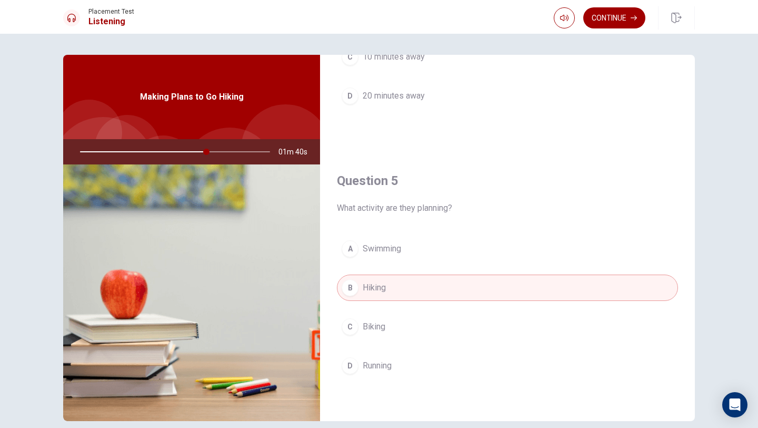
scroll to position [48, 0]
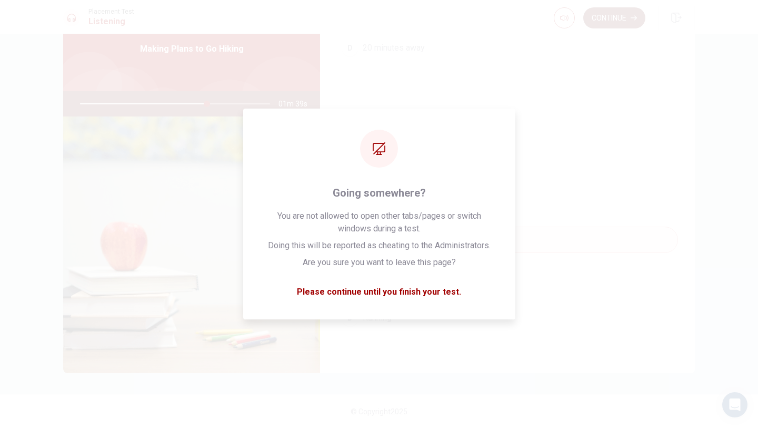
click at [604, 19] on button "Continue" at bounding box center [614, 17] width 62 height 21
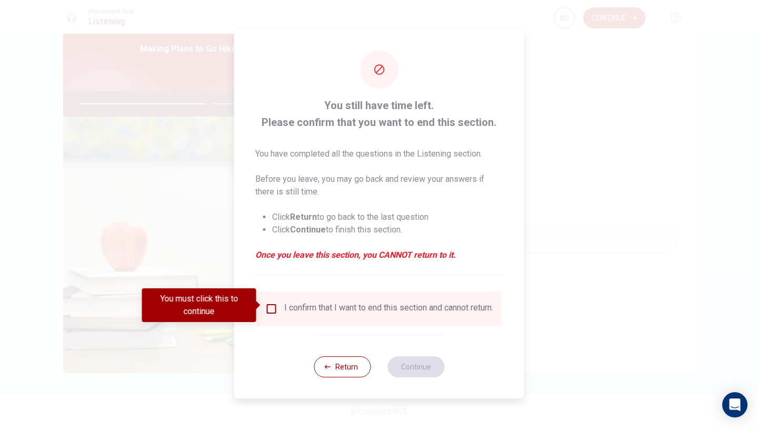
click at [276, 309] on input "You must click this to continue" at bounding box center [271, 308] width 13 height 13
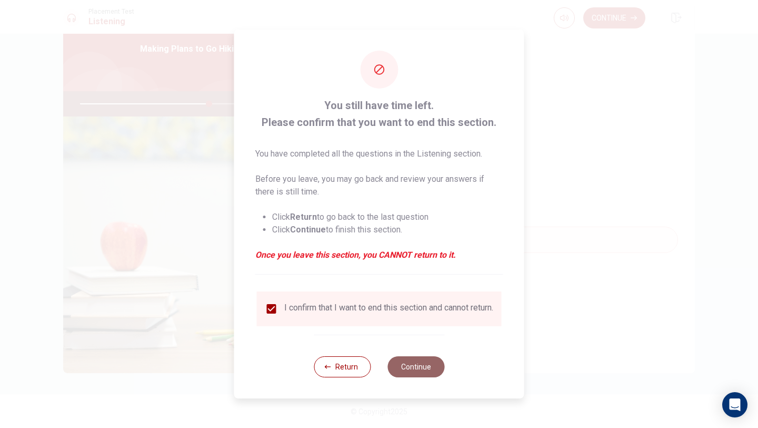
click at [426, 377] on button "Continue" at bounding box center [416, 366] width 57 height 21
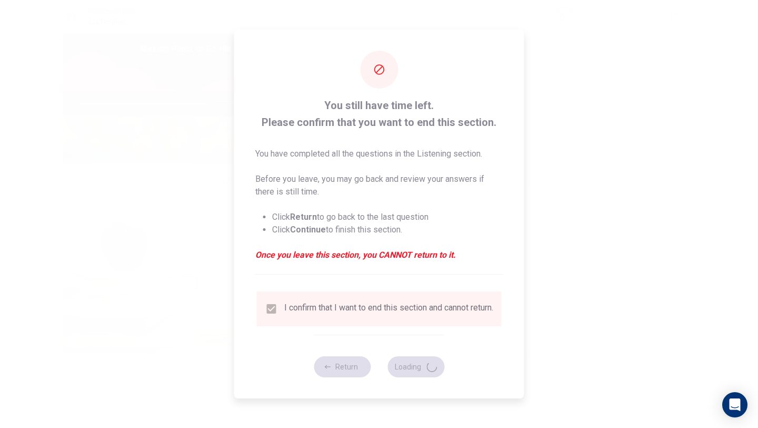
type input "69"
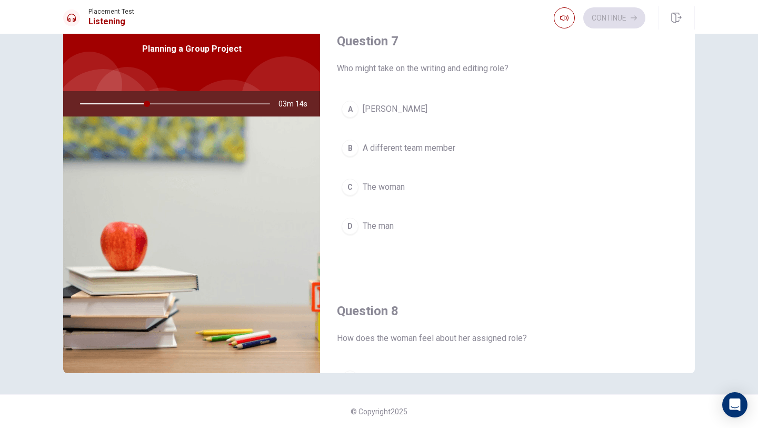
scroll to position [263, 0]
click at [348, 112] on div "A" at bounding box center [350, 110] width 17 height 17
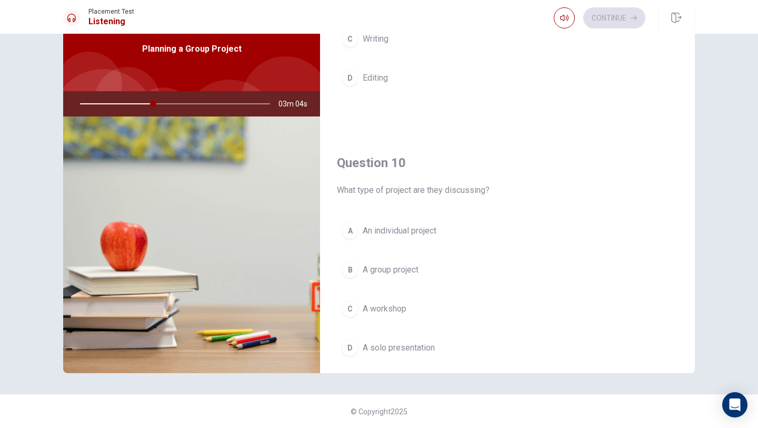
scroll to position [982, 0]
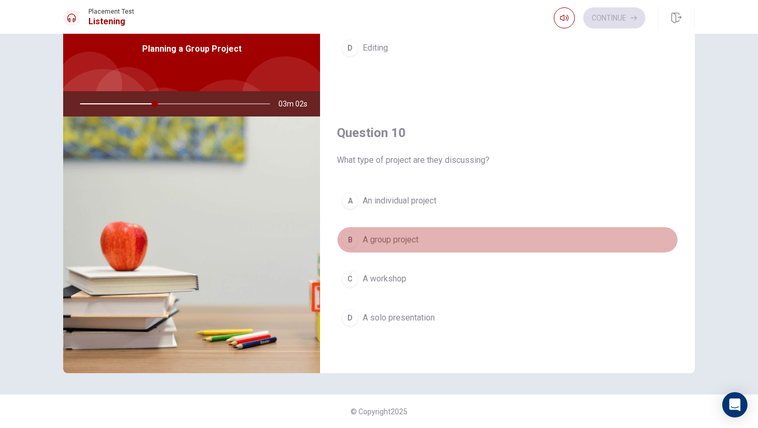
click at [355, 239] on div "B" at bounding box center [350, 239] width 17 height 17
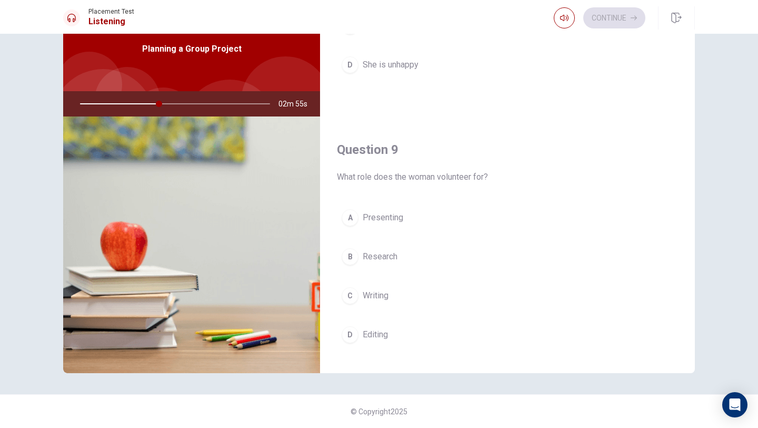
scroll to position [692, 0]
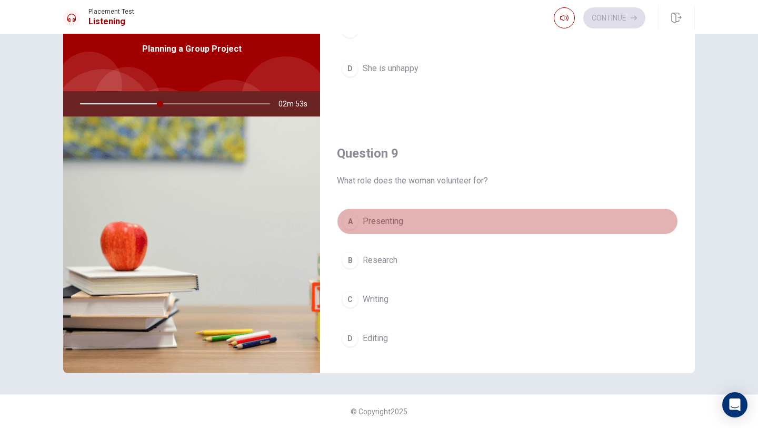
click at [345, 222] on div "A" at bounding box center [350, 221] width 17 height 17
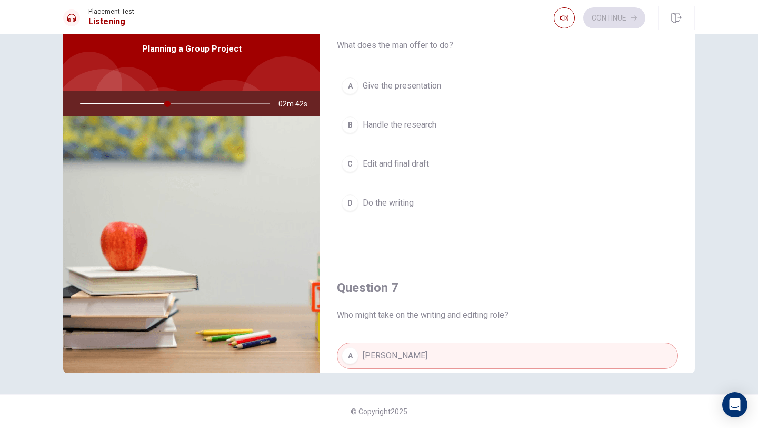
scroll to position [8, 0]
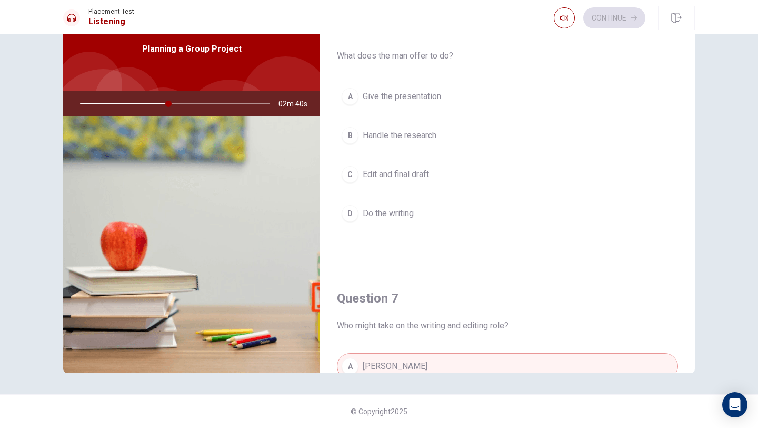
click at [354, 96] on div "A" at bounding box center [350, 96] width 17 height 17
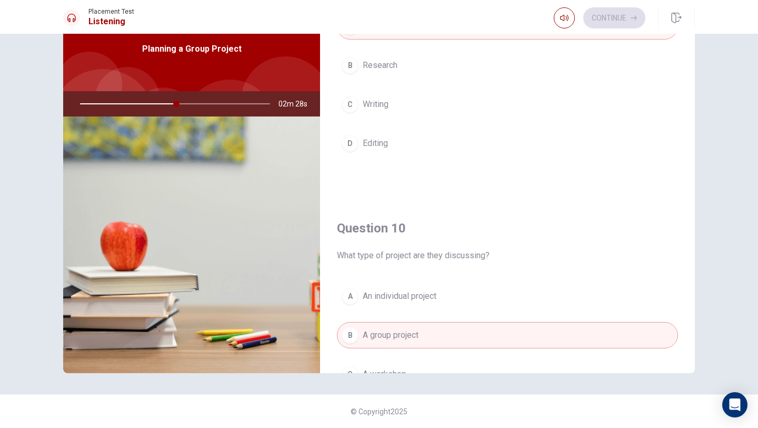
scroll to position [791, 0]
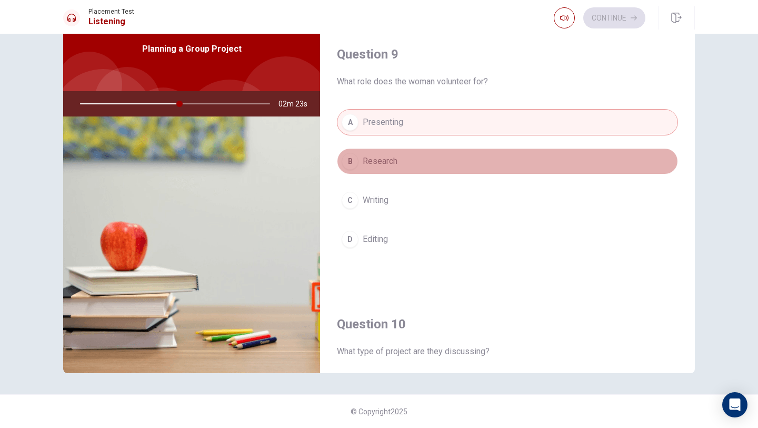
click at [383, 163] on span "Research" at bounding box center [380, 161] width 35 height 13
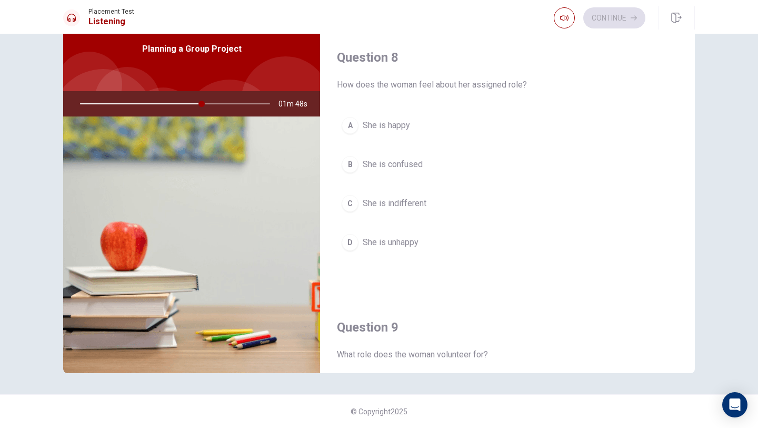
scroll to position [510, 0]
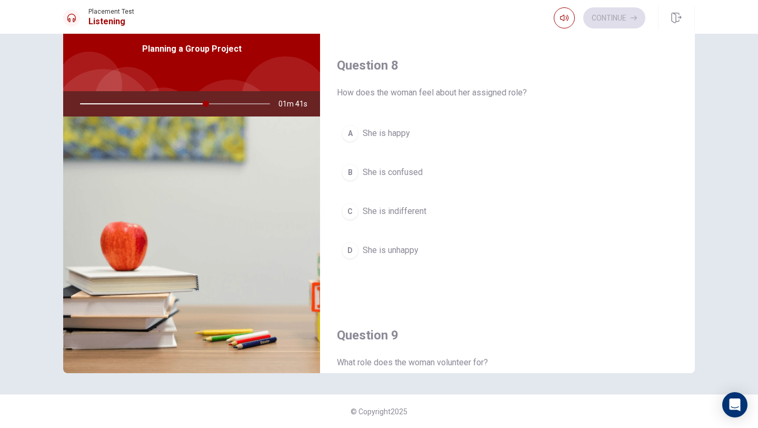
click at [352, 137] on div "A" at bounding box center [350, 133] width 17 height 17
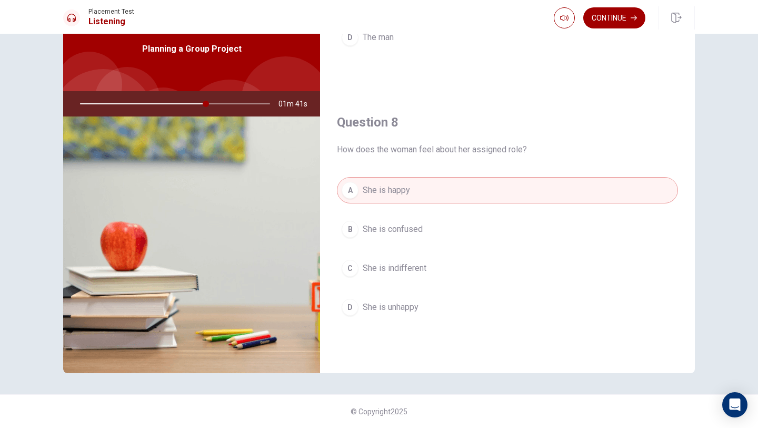
scroll to position [428, 0]
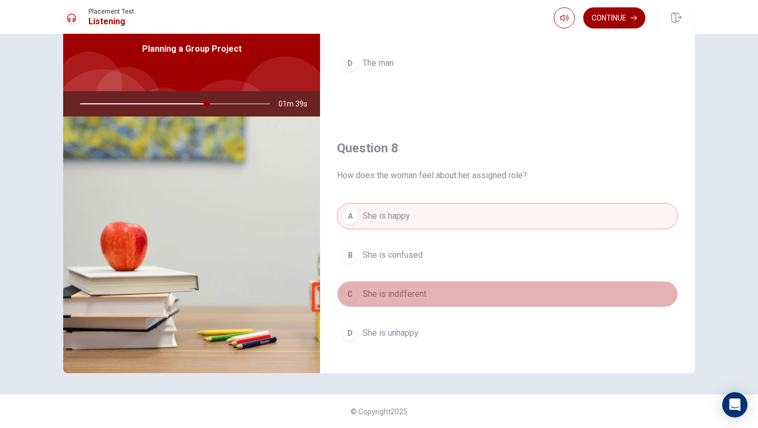
click at [370, 290] on span "She is indifferent" at bounding box center [395, 293] width 64 height 13
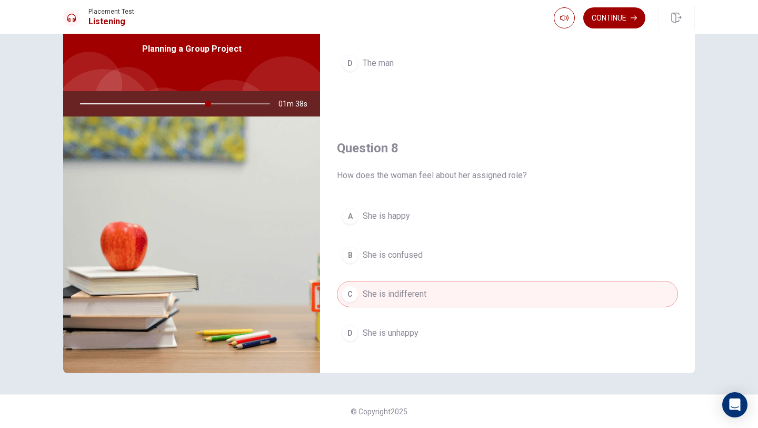
click at [378, 256] on span "She is confused" at bounding box center [393, 255] width 60 height 13
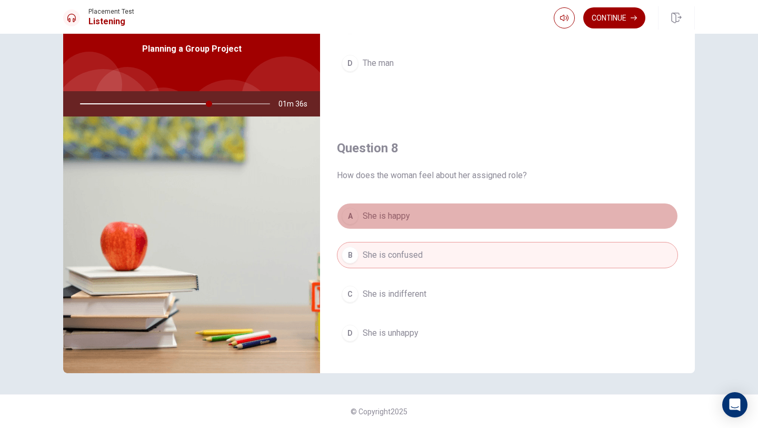
drag, startPoint x: 351, startPoint y: 215, endPoint x: 366, endPoint y: 219, distance: 15.2
click at [352, 215] on div "A" at bounding box center [350, 215] width 17 height 17
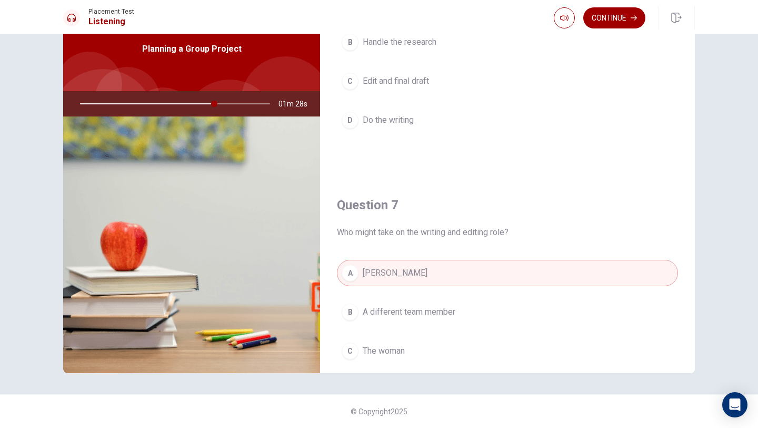
scroll to position [0, 0]
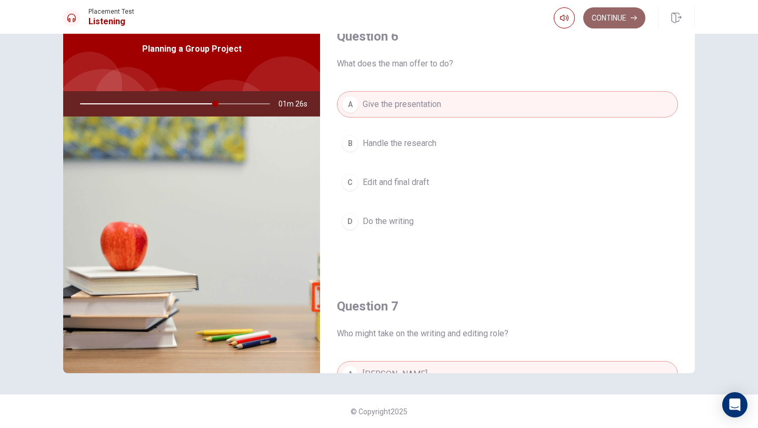
click at [610, 18] on button "Continue" at bounding box center [614, 17] width 62 height 21
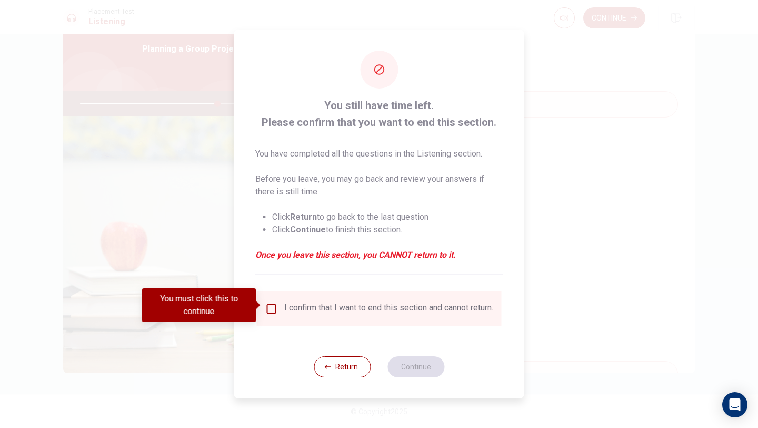
click at [270, 309] on input "You must click this to continue" at bounding box center [271, 308] width 13 height 13
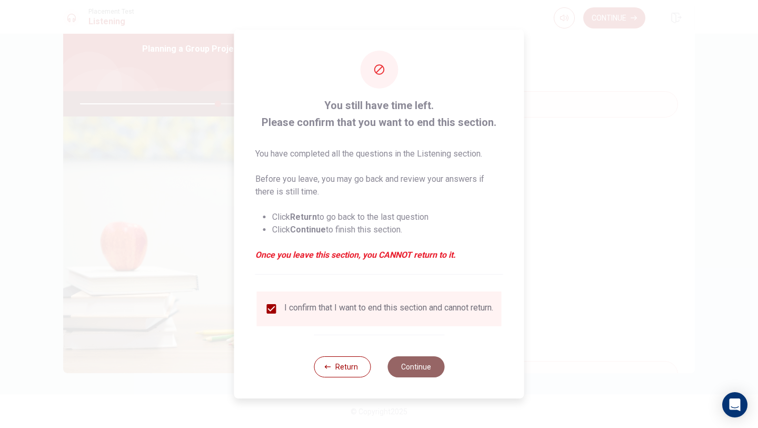
click at [423, 364] on button "Continue" at bounding box center [416, 366] width 57 height 21
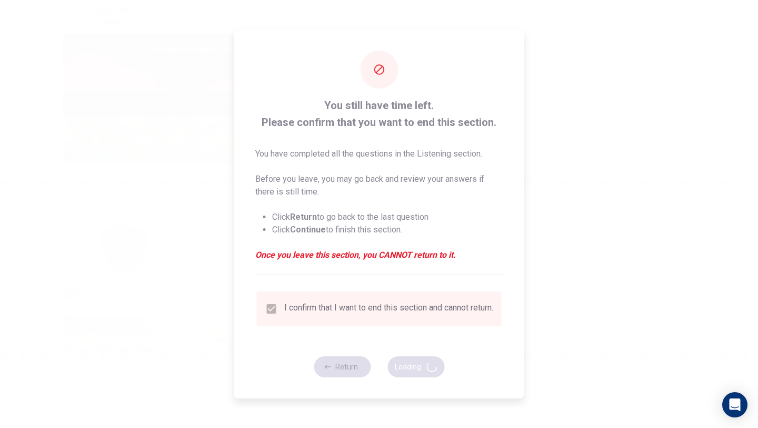
type input "74"
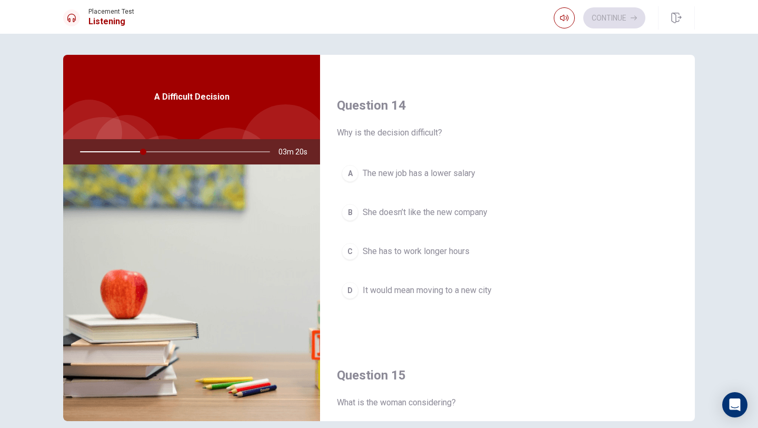
scroll to position [791, 0]
click at [345, 292] on div "D" at bounding box center [350, 287] width 17 height 17
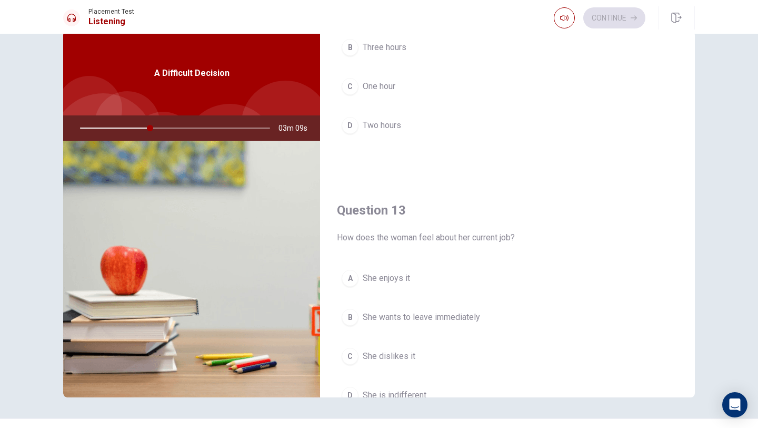
scroll to position [366, 0]
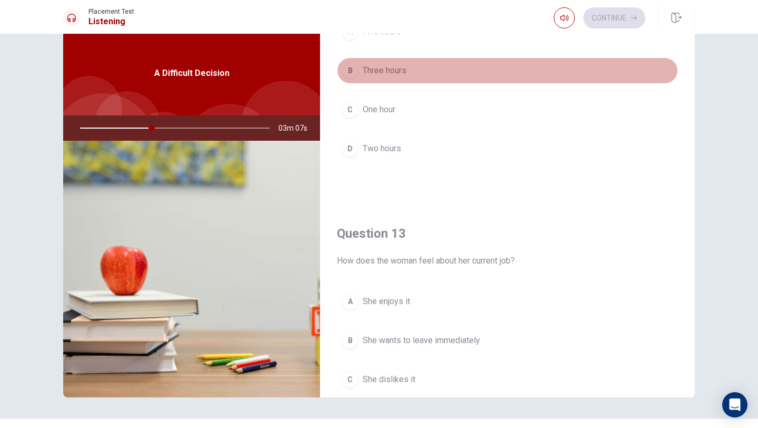
click at [356, 76] on button "B Three hours" at bounding box center [507, 70] width 341 height 26
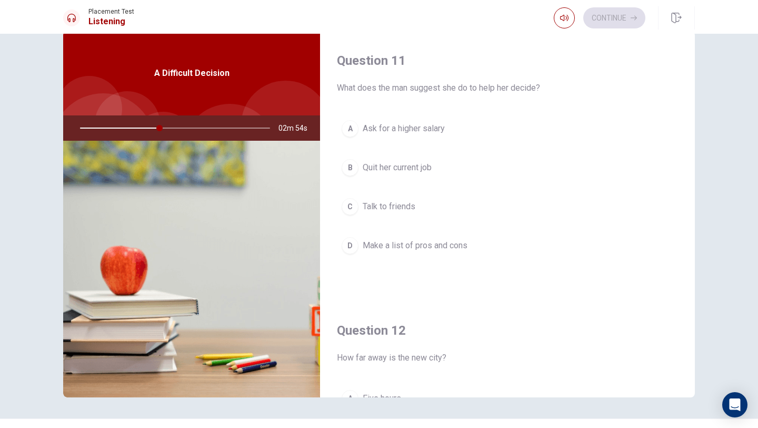
scroll to position [16, 0]
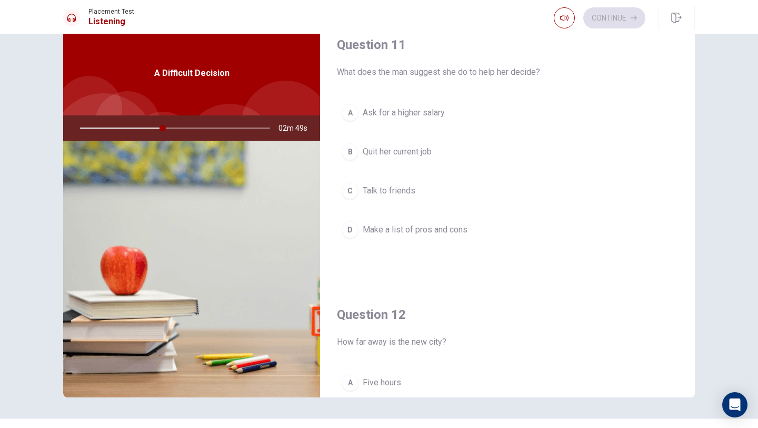
click at [459, 233] on span "Make a list of pros and cons" at bounding box center [415, 229] width 105 height 13
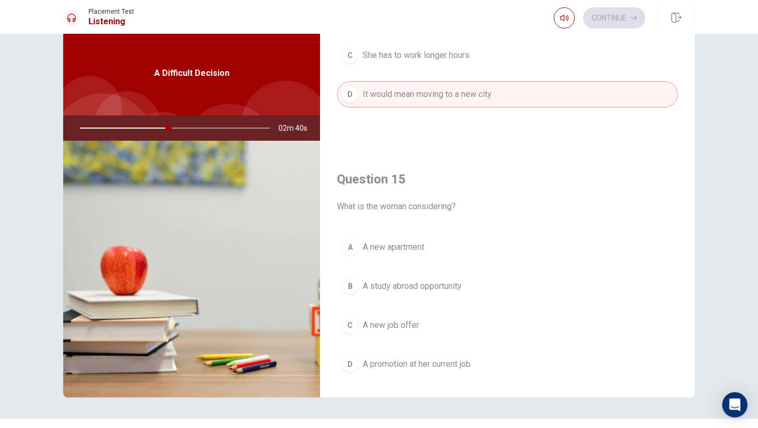
scroll to position [982, 0]
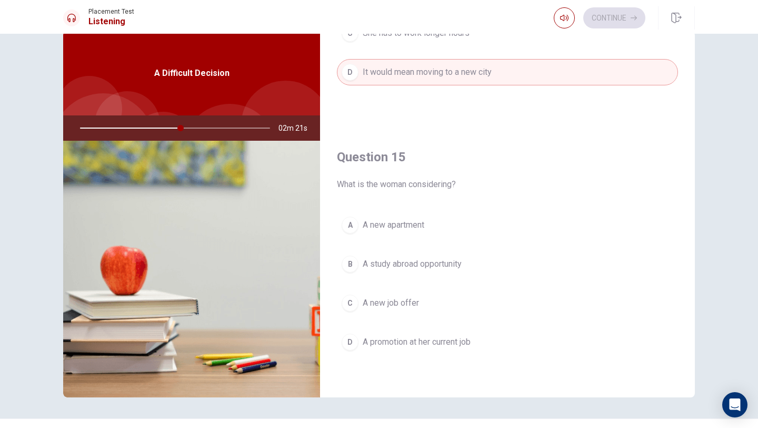
click at [425, 343] on span "A promotion at her current job" at bounding box center [417, 341] width 108 height 13
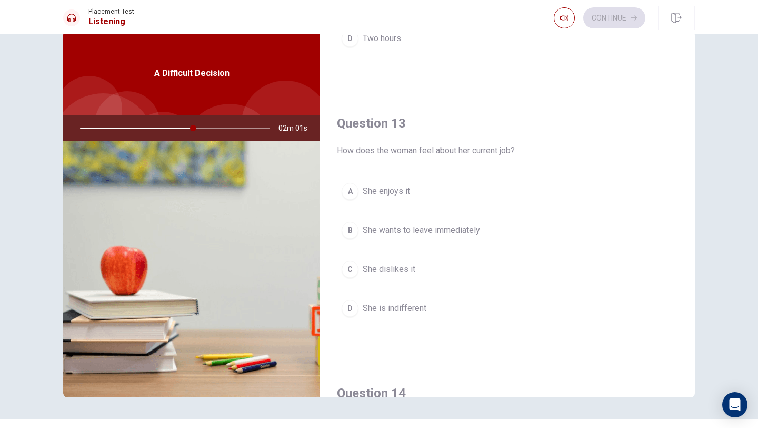
scroll to position [475, 0]
click at [460, 230] on span "She wants to leave immediately" at bounding box center [421, 231] width 117 height 13
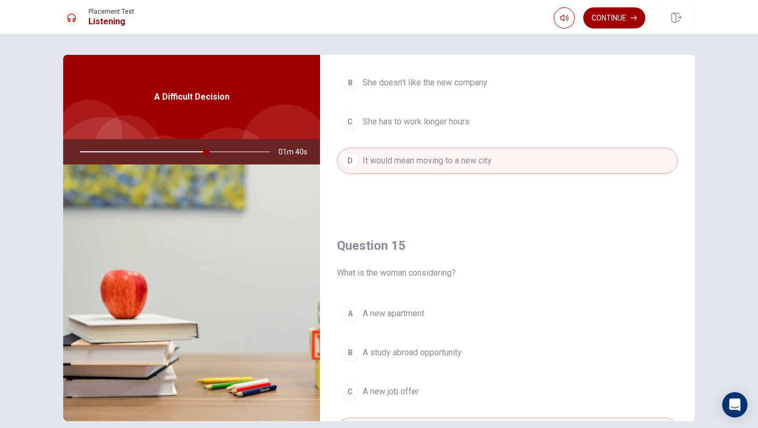
scroll to position [982, 0]
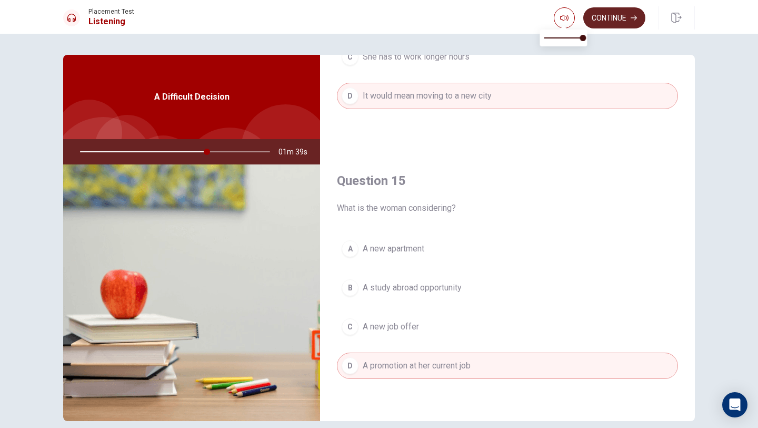
click at [604, 17] on button "Continue" at bounding box center [614, 17] width 62 height 21
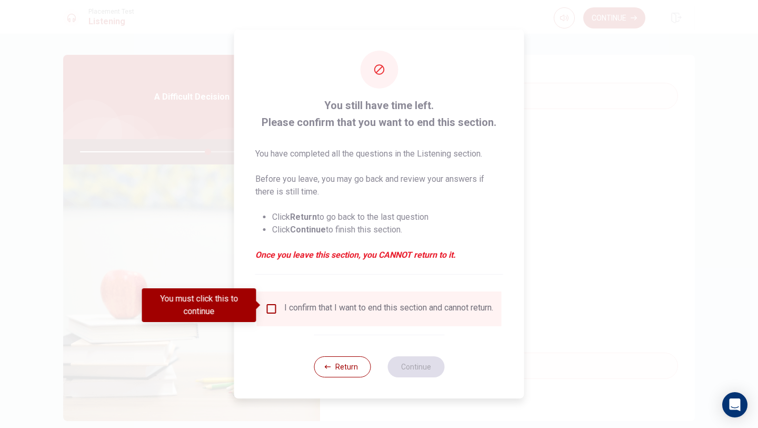
click at [318, 305] on div "I confirm that I want to end this section and cannot return." at bounding box center [388, 308] width 209 height 13
click at [288, 306] on div "I confirm that I want to end this section and cannot return." at bounding box center [388, 308] width 209 height 13
click at [270, 310] on input "You must click this to continue" at bounding box center [271, 308] width 13 height 13
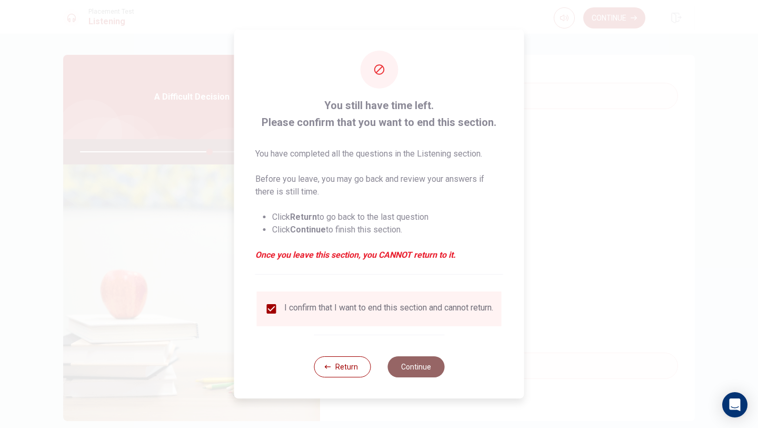
click at [411, 365] on button "Continue" at bounding box center [416, 366] width 57 height 21
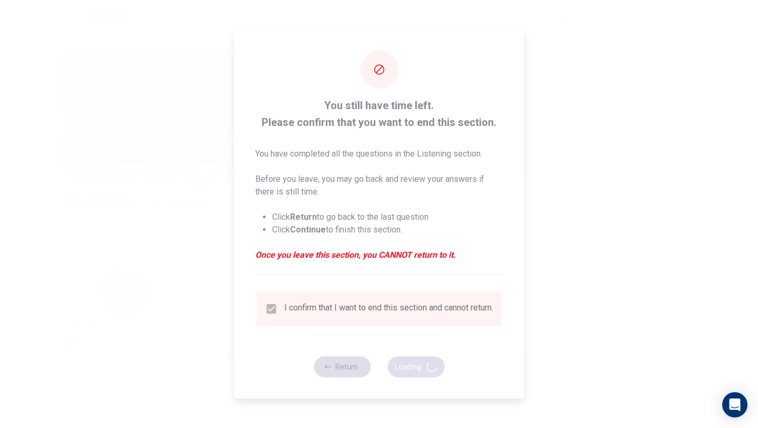
type input "70"
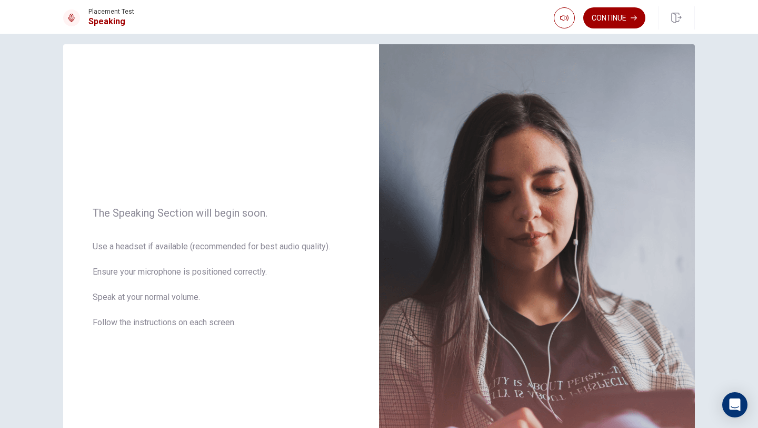
scroll to position [0, 0]
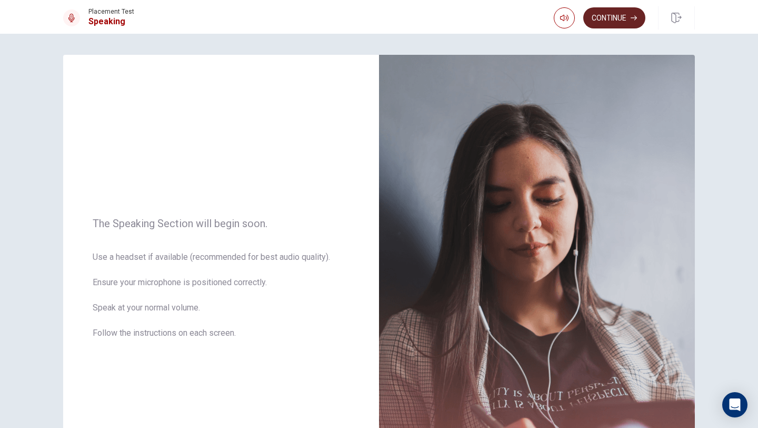
click at [628, 23] on button "Continue" at bounding box center [614, 17] width 62 height 21
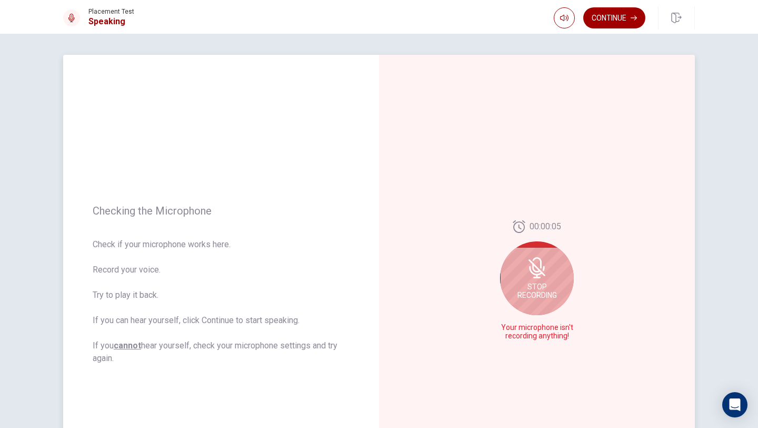
click at [537, 277] on icon at bounding box center [536, 277] width 7 height 2
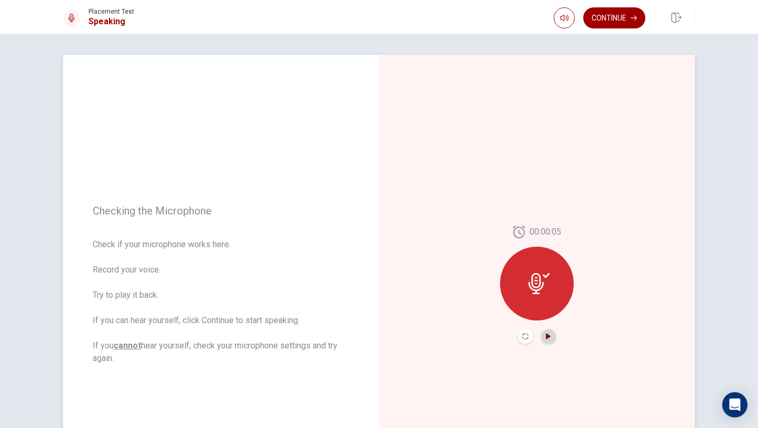
click at [547, 336] on icon "Play Audio" at bounding box center [548, 336] width 5 height 6
click at [609, 15] on button "Continue" at bounding box center [614, 17] width 62 height 21
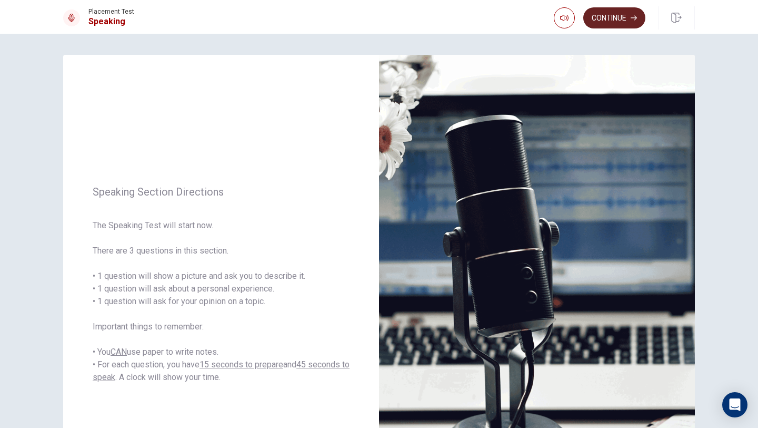
click at [622, 17] on button "Continue" at bounding box center [614, 17] width 62 height 21
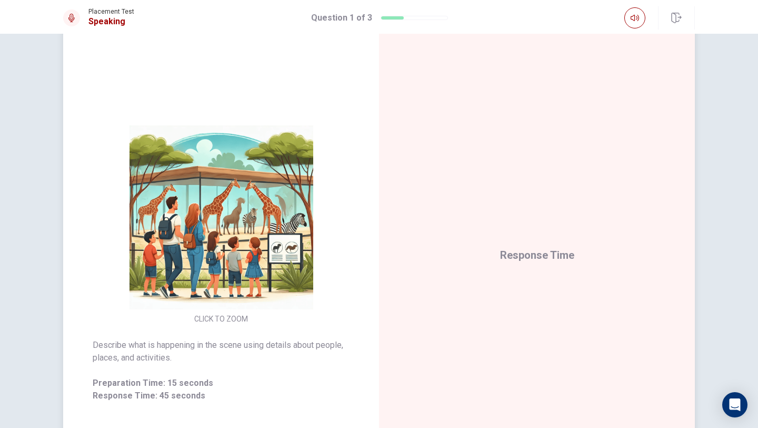
scroll to position [38, 0]
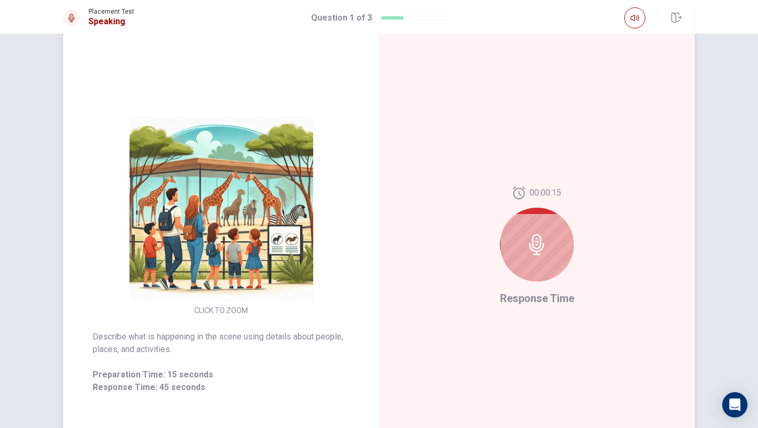
click at [538, 252] on icon at bounding box center [537, 244] width 21 height 21
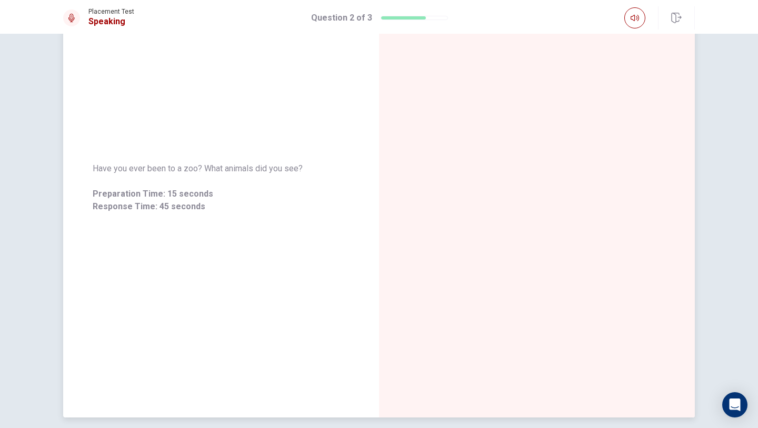
scroll to position [0, 0]
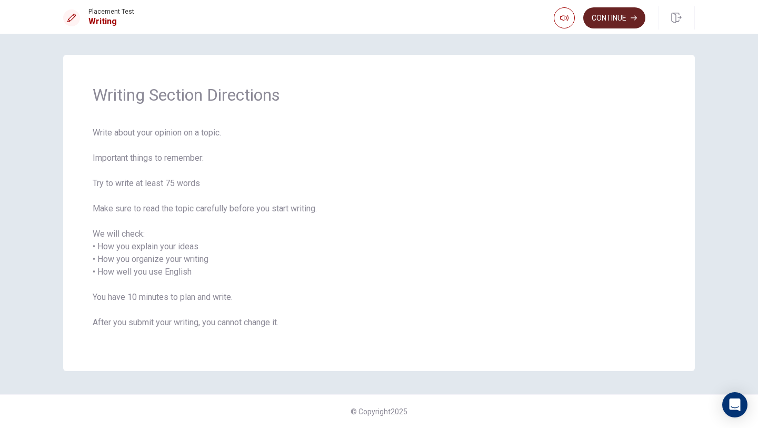
click at [609, 17] on button "Continue" at bounding box center [614, 17] width 62 height 21
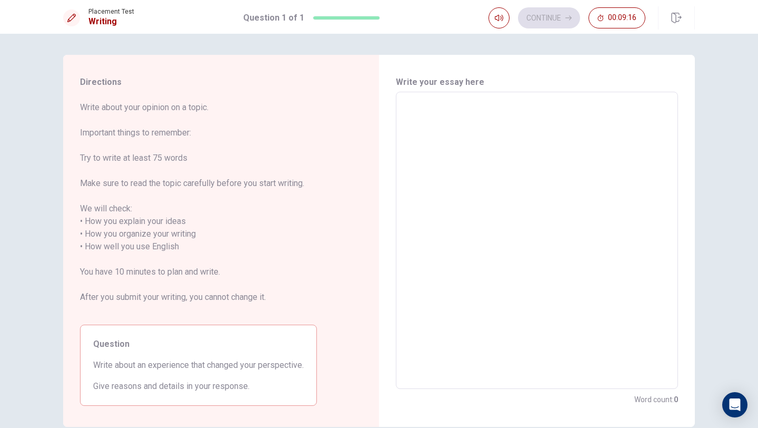
click at [570, 157] on textarea at bounding box center [536, 241] width 267 height 280
type textarea "i"
type textarea "x"
type textarea "in"
type textarea "x"
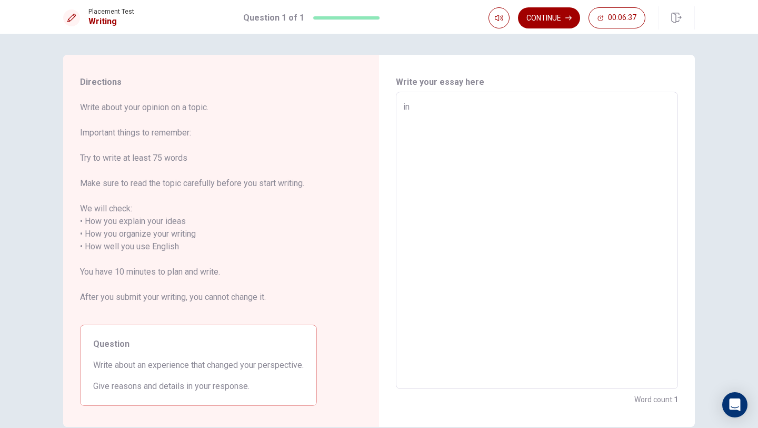
type textarea "int"
type textarea "x"
type textarea "int"
type textarea "x"
type textarea "int h"
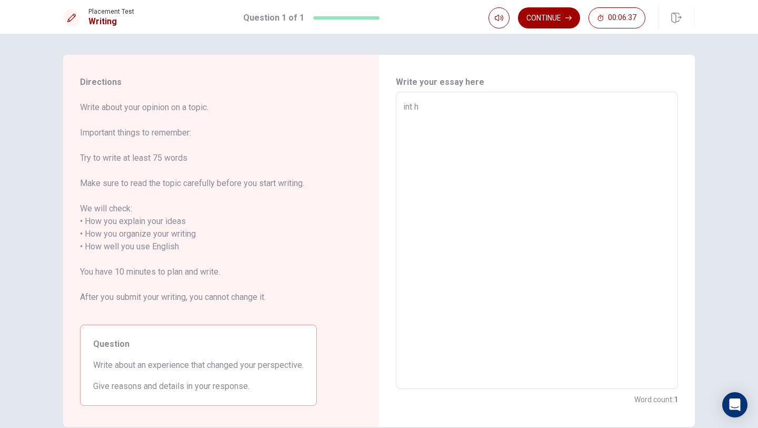
type textarea "x"
type textarea "int he"
type textarea "x"
type textarea "int he"
type textarea "x"
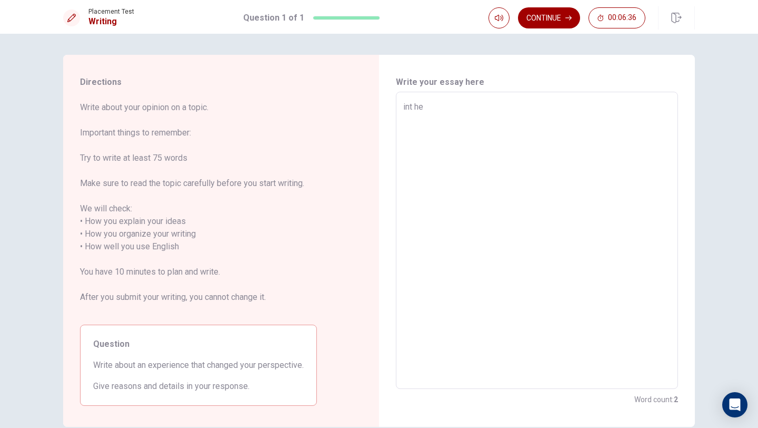
type textarea "int he w"
type textarea "x"
type textarea "int he wo"
type textarea "x"
type textarea "int he wor"
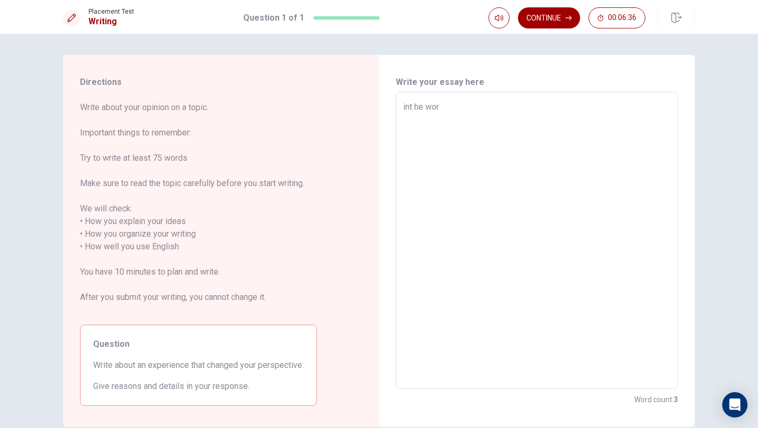
type textarea "x"
type textarea "int he work"
type textarea "x"
type textarea "int he work"
type textarea "x"
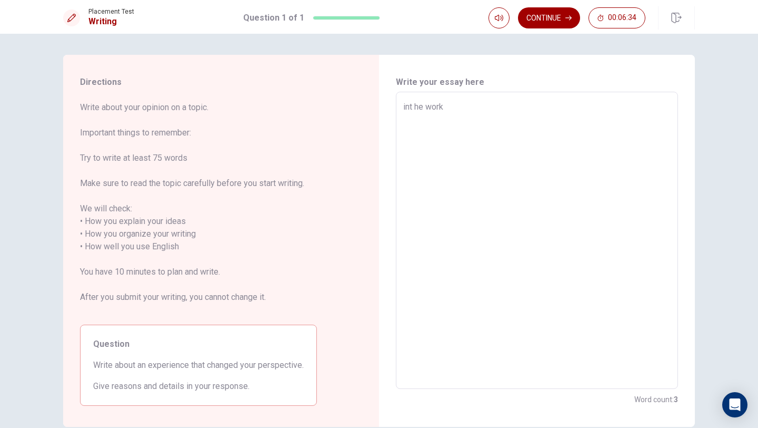
type textarea "int he work p"
type textarea "x"
type textarea "int he work pl"
type textarea "x"
type textarea "int he work pla"
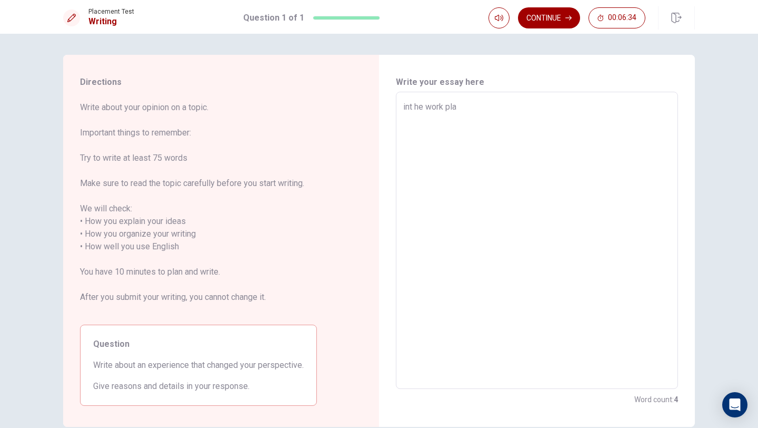
type textarea "x"
type textarea "int he work plac"
type textarea "x"
type textarea "int he work place"
type textarea "x"
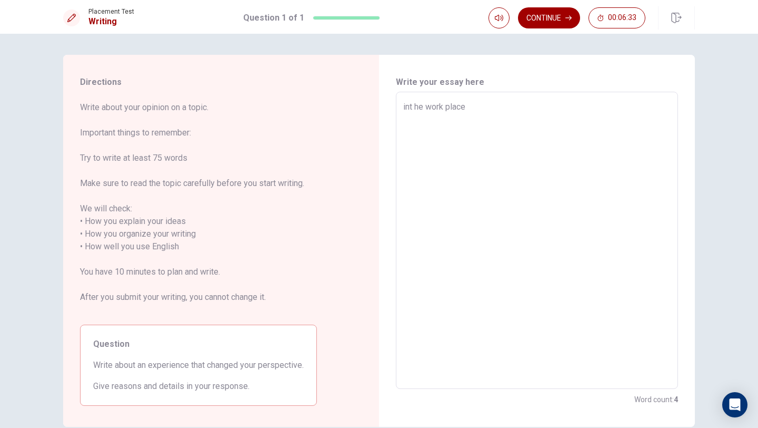
type textarea "int he work place"
type textarea "x"
type textarea "int he work place"
type textarea "x"
type textarea "int he work place,"
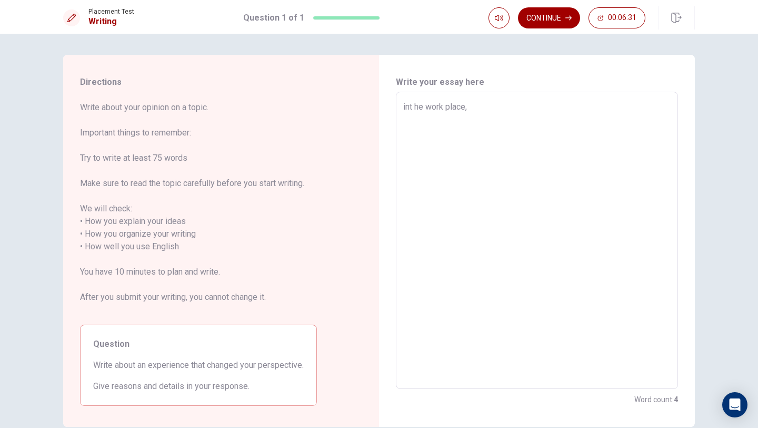
type textarea "x"
type textarea "int he work place,"
type textarea "x"
type textarea "int he work place, w"
type textarea "x"
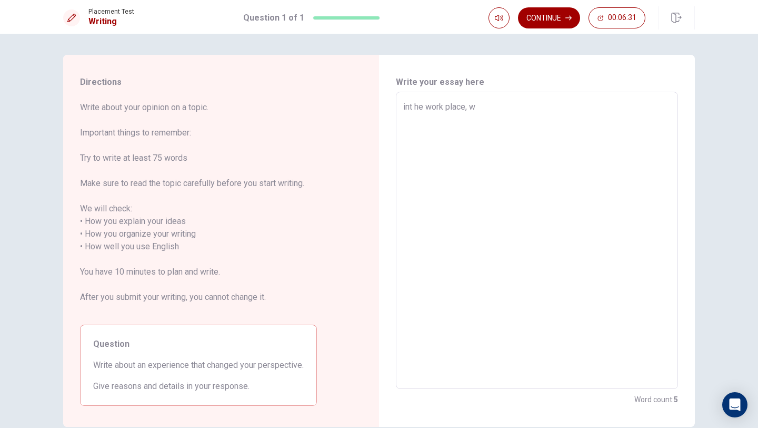
type textarea "int he work place, we"
type textarea "x"
type textarea "int he work place, we"
type textarea "x"
type textarea "int he work place, we a"
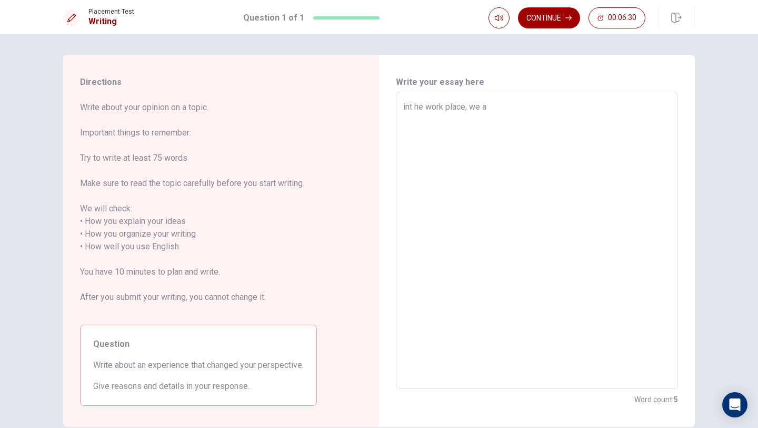
type textarea "x"
type textarea "int he work place, we ar"
type textarea "x"
type textarea "int he work place, we are"
type textarea "x"
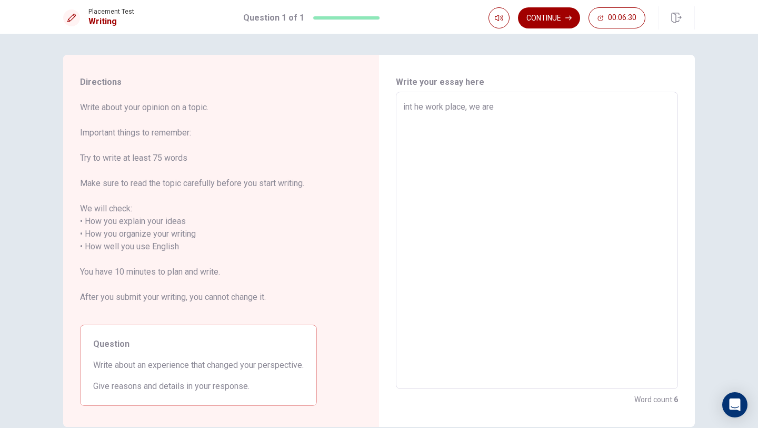
type textarea "int he work place, we are"
type textarea "x"
type textarea "int he work place, we are o"
type textarea "x"
type textarea "int he work place, we are of"
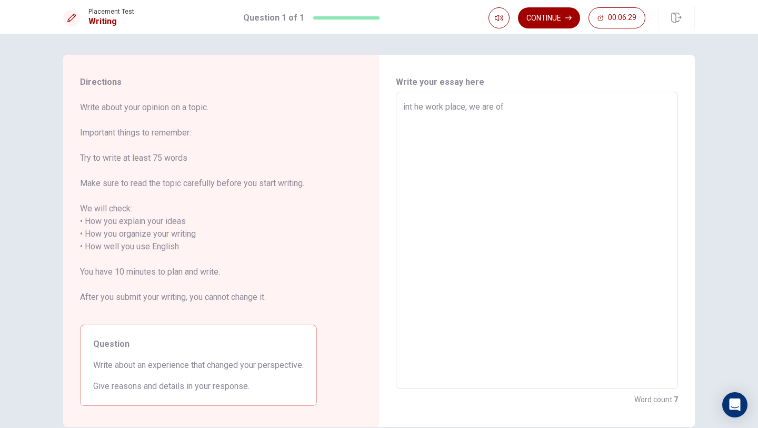
type textarea "x"
type textarea "int he work place, we are oft"
type textarea "x"
type textarea "int he work place, we are ofte"
type textarea "x"
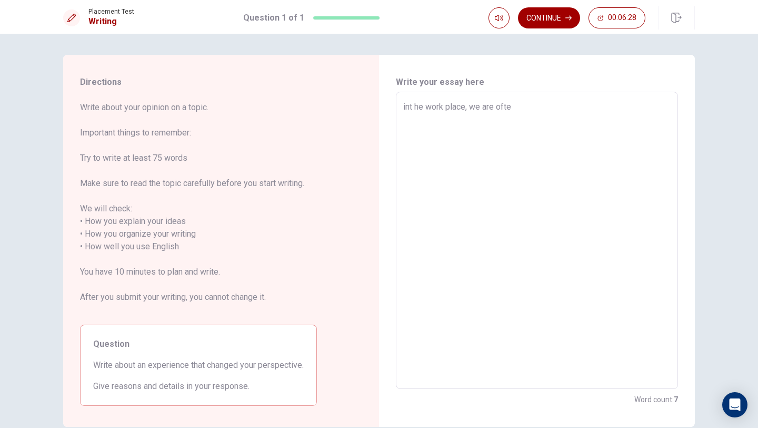
type textarea "int he work place, we are often"
type textarea "x"
type textarea "int he work place, we are often"
type textarea "x"
type textarea "int he work place, we are often f"
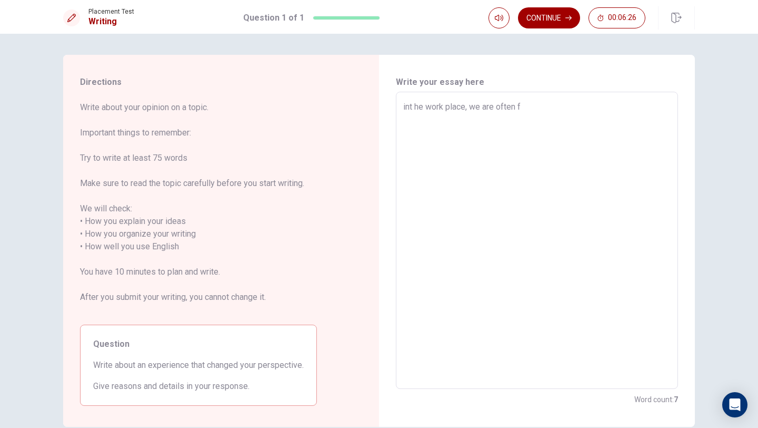
type textarea "x"
type textarea "int he work place, we are often fa"
type textarea "x"
type textarea "int he work place, we are often fac"
type textarea "x"
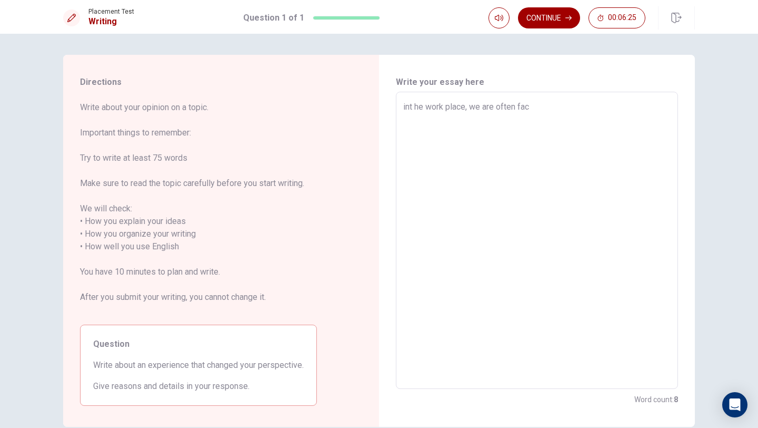
type textarea "int he work place, we are often fact"
type textarea "x"
type textarea "int he work place, we are often facte"
type textarea "x"
type textarea "int he work place, we are often facted"
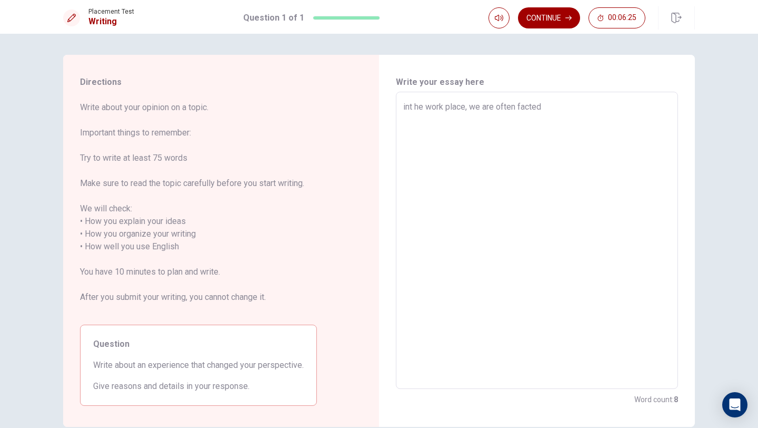
type textarea "x"
type textarea "int he work place, we are often facted"
type textarea "x"
type textarea "int he work place, we are often facted w"
type textarea "x"
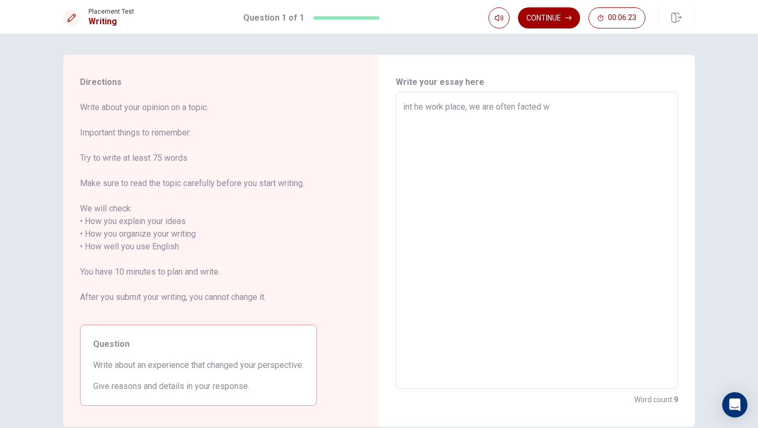
type textarea "int he work place, we are often facted wi"
type textarea "x"
type textarea "int he work place, we are often facted wit"
type textarea "x"
type textarea "int he work place, we are often facted with"
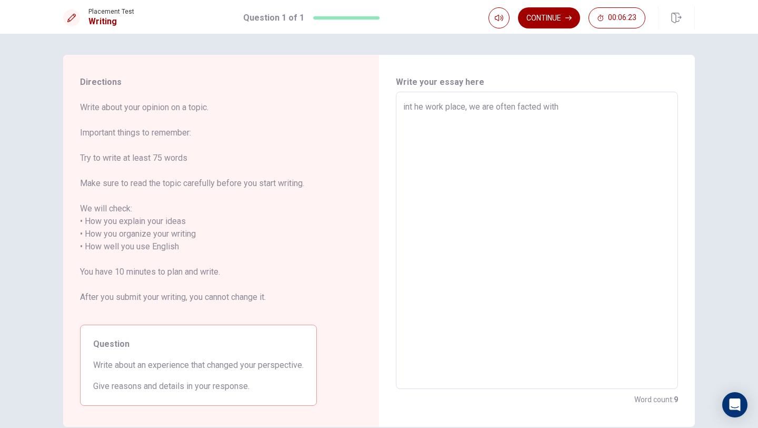
type textarea "x"
type textarea "int he work place, we are often facted with"
type textarea "x"
type textarea "int he work place, we are often facted with a"
type textarea "x"
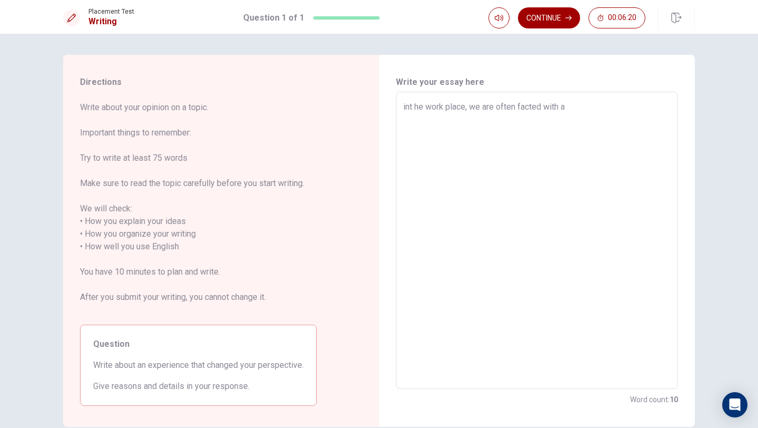
type textarea "int he work place, we are often facted with a"
type textarea "x"
type textarea "int he work place, we are often facted with a b"
type textarea "x"
type textarea "int he work place, we are often facted with a be"
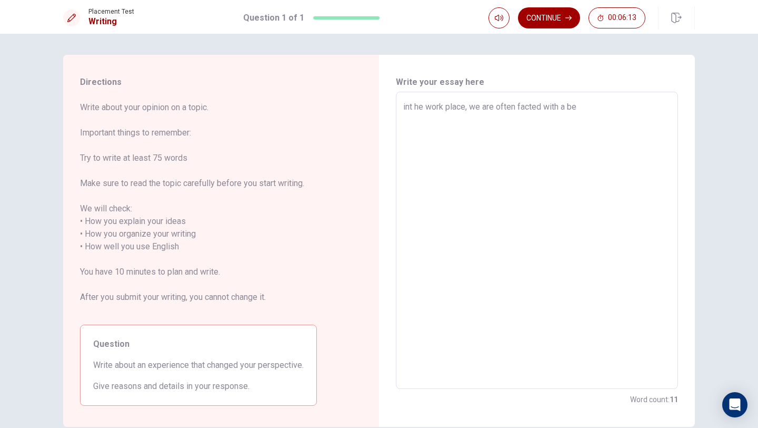
type textarea "x"
type textarea "int he work place, we are often facted with a b"
type textarea "x"
type textarea "int he work place, we are often facted with a"
type textarea "x"
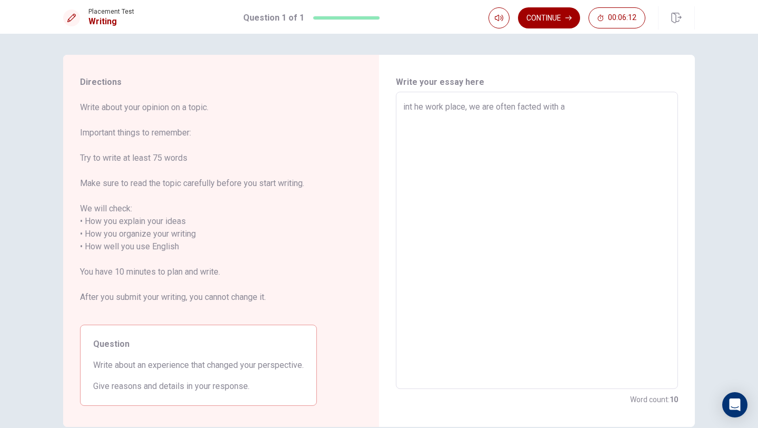
type textarea "int he work place, we are often facted with a"
type textarea "x"
type textarea "int he work place, we are often facted with"
type textarea "x"
type textarea "int he work place, we are often facted with"
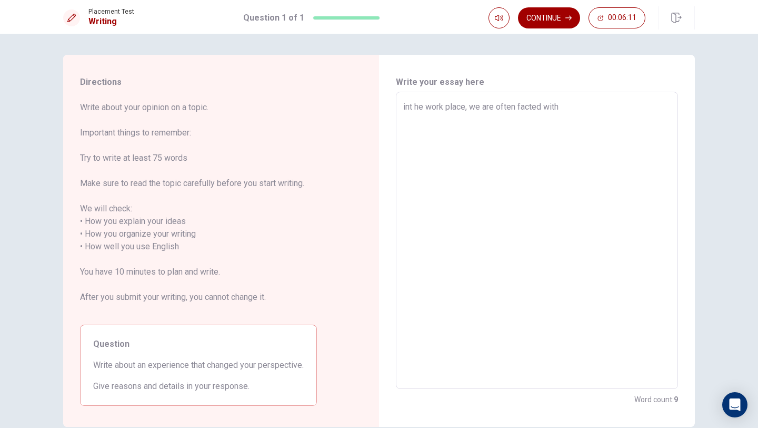
type textarea "x"
type textarea "int he work place, we are often facted with"
type textarea "x"
type textarea "int he work place, we are often facted with b"
type textarea "x"
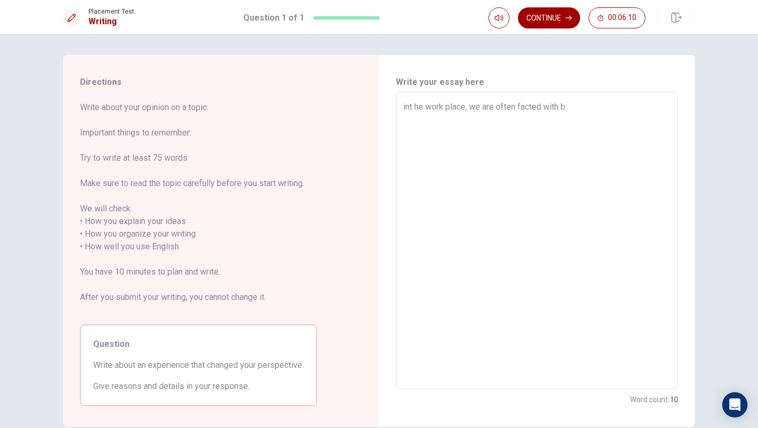
type textarea "int he work place, we are often facted with be"
type textarea "x"
type textarea "int he work place, we are often facted with bet"
type textarea "x"
type textarea "int he work place, we are often facted with bete"
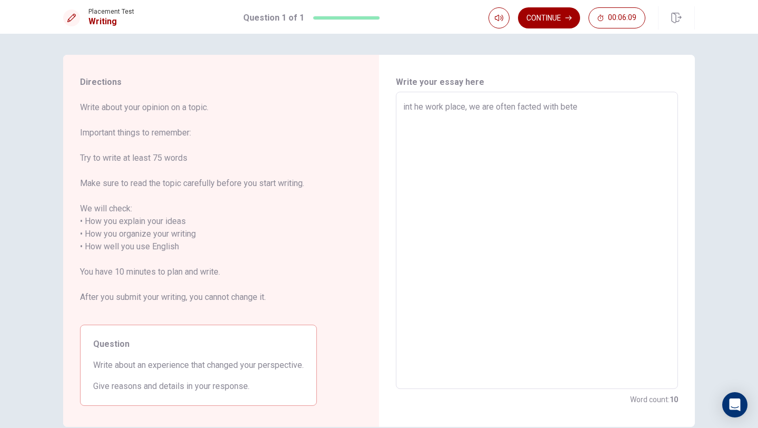
type textarea "x"
type textarea "int he work place, we are often facted with bet"
type textarea "x"
type textarea "int he work place, we are often facted with betw"
type textarea "x"
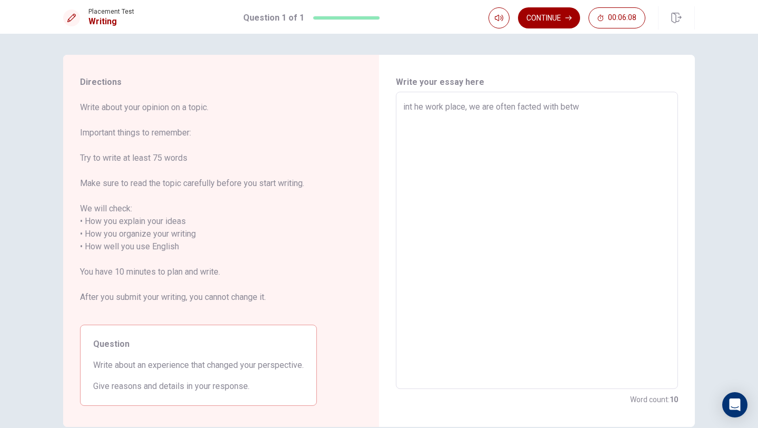
type textarea "int he work place, we are often facted with [PERSON_NAME]"
type textarea "x"
type textarea "int he work place, we are often facted with [PERSON_NAME]"
type textarea "x"
type textarea "int he work place, we are often facted with betweem"
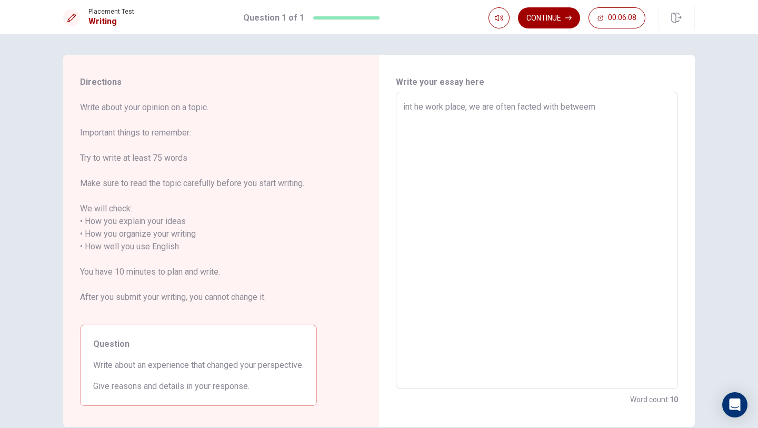
type textarea "x"
type textarea "int he work place, we are often facted with betweem"
type textarea "x"
type textarea "int he work place, we are often facted with betweem"
type textarea "x"
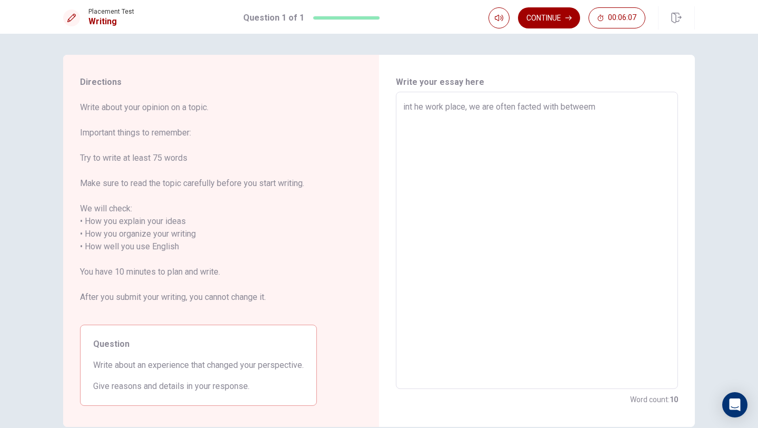
type textarea "int he work place, we are often facted with [PERSON_NAME]"
type textarea "x"
type textarea "int he work place, we are often facted with between"
type textarea "x"
type textarea "int he work place, we are often facted with between"
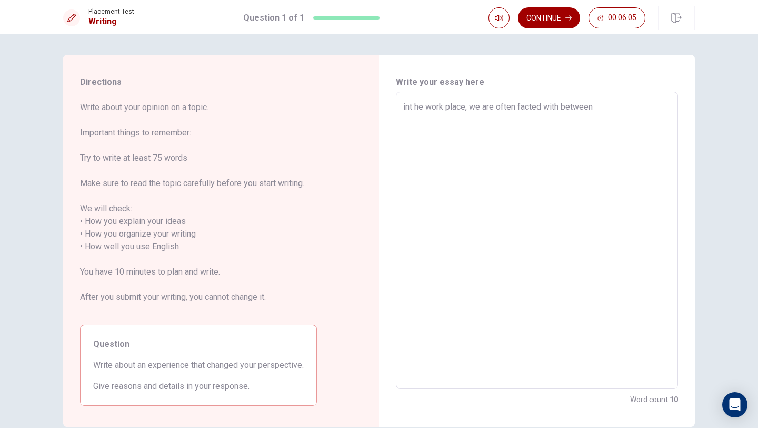
type textarea "x"
type textarea "int he work place, we are often facted with between p"
type textarea "x"
type textarea "int he work place, we are often facted with between pe"
type textarea "x"
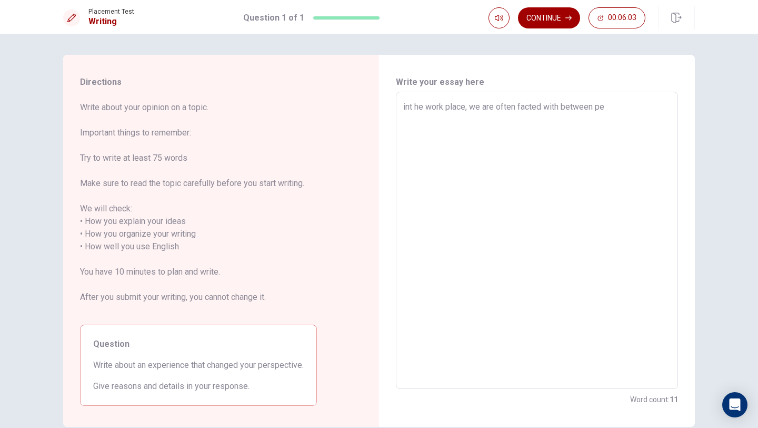
type textarea "int he work place, we are often facted with between per"
type textarea "x"
type textarea "int he work place, we are often facted with between perf"
type textarea "x"
type textarea "int he work place, we are often facted with between perfe"
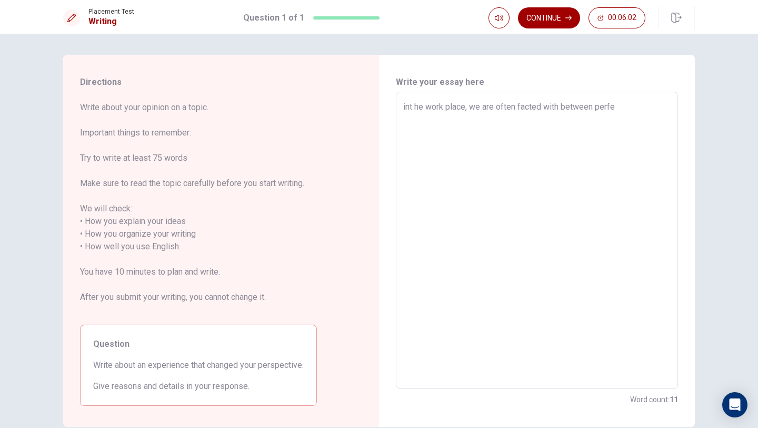
type textarea "x"
type textarea "int he work place, we are often facted with between perfec"
type textarea "x"
type textarea "int he work place, we are often facted with between perfect"
type textarea "x"
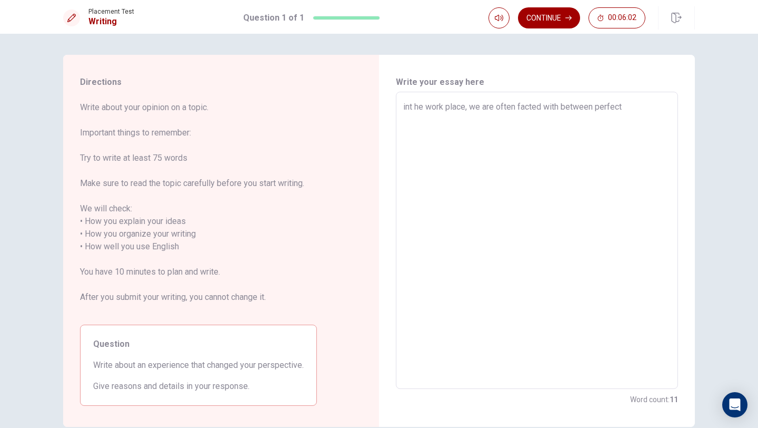
type textarea "int he work place, we are often facted with between perfecti"
type textarea "x"
type textarea "int he work place, we are often facted with between perfectio"
type textarea "x"
type textarea "int he work place, we are often facted with between perfectioj"
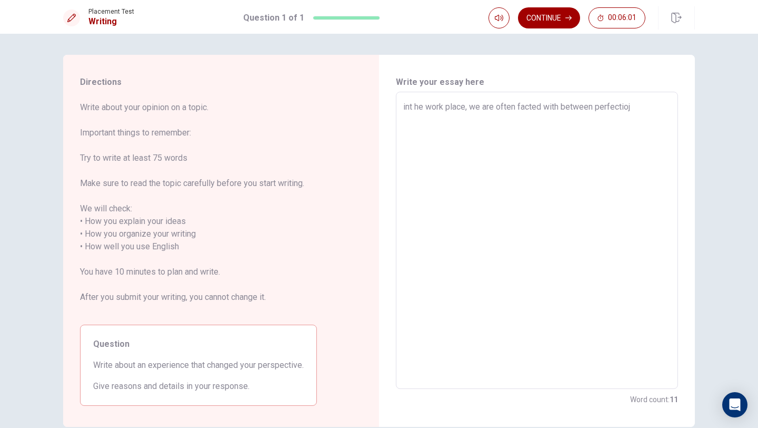
type textarea "x"
type textarea "int he work place, we are often facted with between perfectio"
type textarea "x"
type textarea "int he work place, we are often facted with between perfection"
type textarea "x"
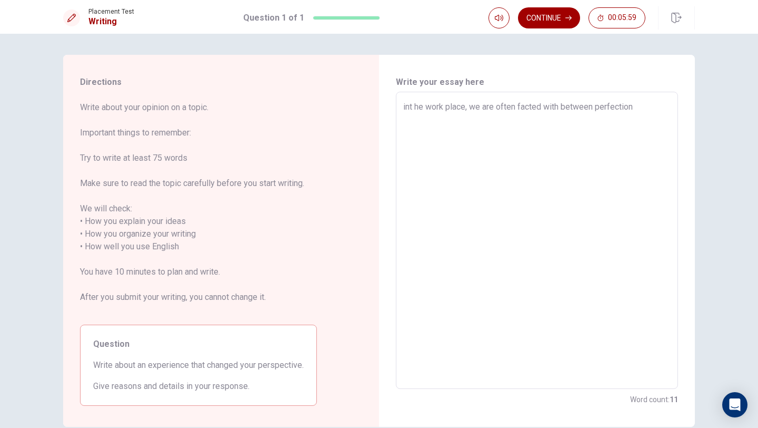
type textarea "int he work place, we are often facted with between perfection"
type textarea "x"
type textarea "int he work place, we are often facted with between perfection a"
type textarea "x"
type textarea "int he work place, we are often facted with between perfection an"
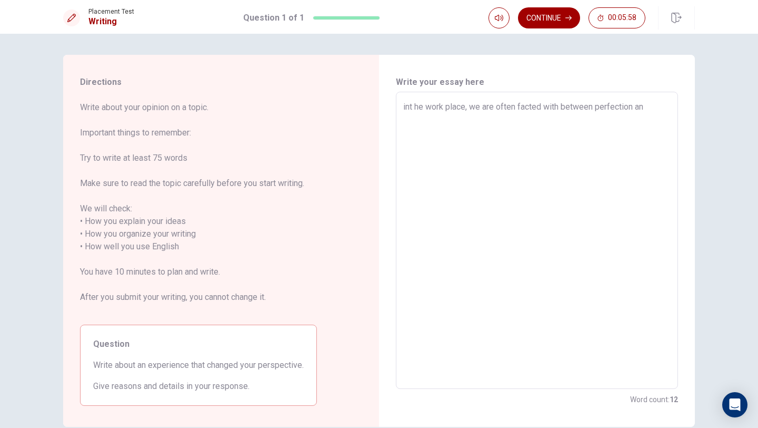
type textarea "x"
type textarea "int he work place, we are often facted with between perfection and"
type textarea "x"
type textarea "int he work place, we are often facted with between perfection and"
type textarea "x"
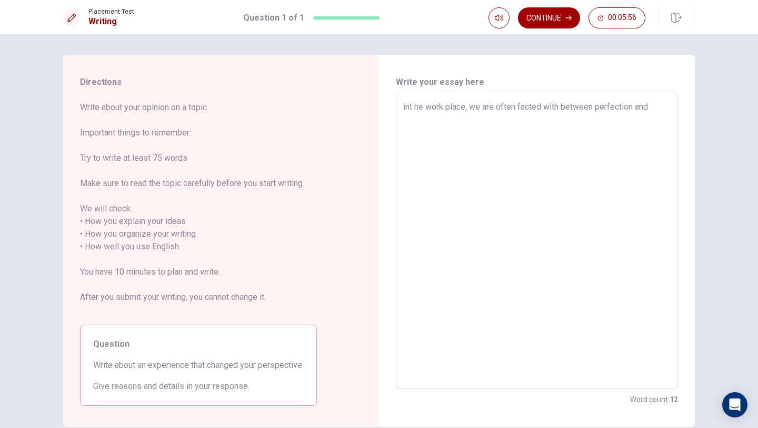
type textarea "int he work place, we are often facted with between perfection and p"
type textarea "x"
type textarea "int he work place, we are often facted with between perfection and pa"
type textarea "x"
type textarea "int he work place, we are often facted with between perfection and par"
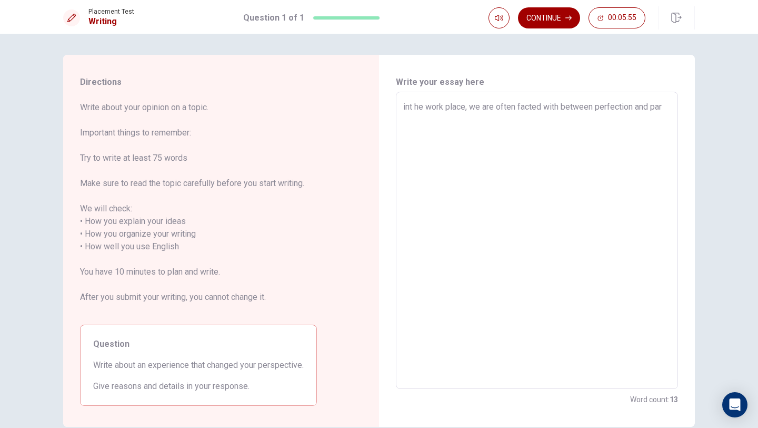
type textarea "x"
type textarea "int he work place, we are often facted with between perfection and part"
type textarea "x"
type textarea "int he work place, we are often facted with between perfection and parti"
type textarea "x"
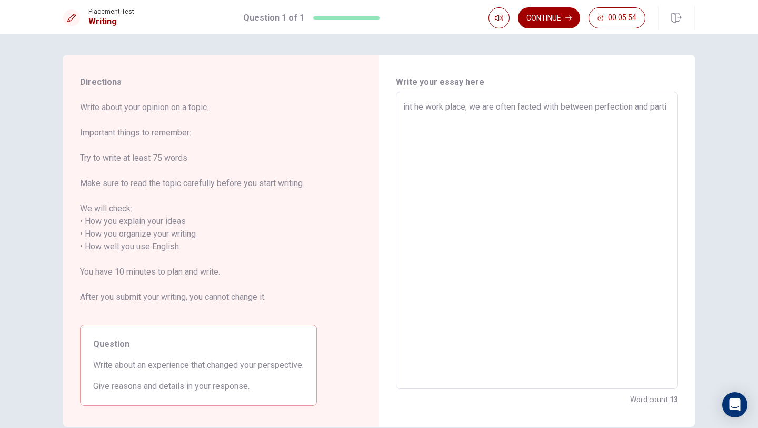
type textarea "int he work place, we are often facted with between perfection and partic"
type textarea "x"
type textarea "int he work place, we are often facted with between perfection and partic\"
type textarea "x"
type textarea "int he work place, we are often facted with between perfection and partic"
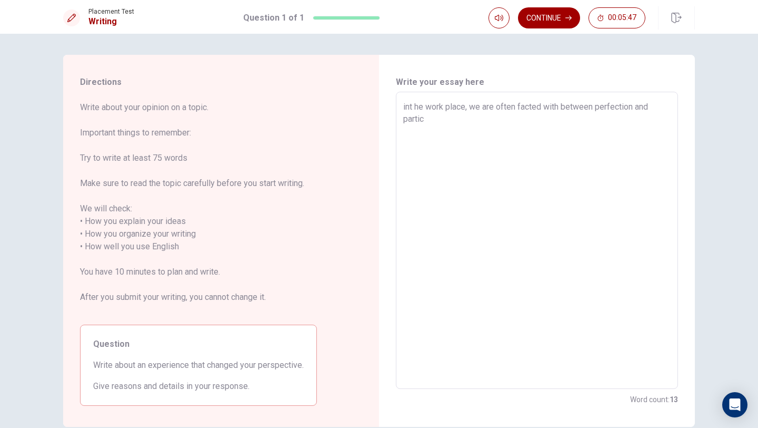
type textarea "x"
type textarea "int he work place, we are often facted with between perfection and partict"
type textarea "x"
type textarea "int he work place, we are often facted with between perfection and particti"
type textarea "x"
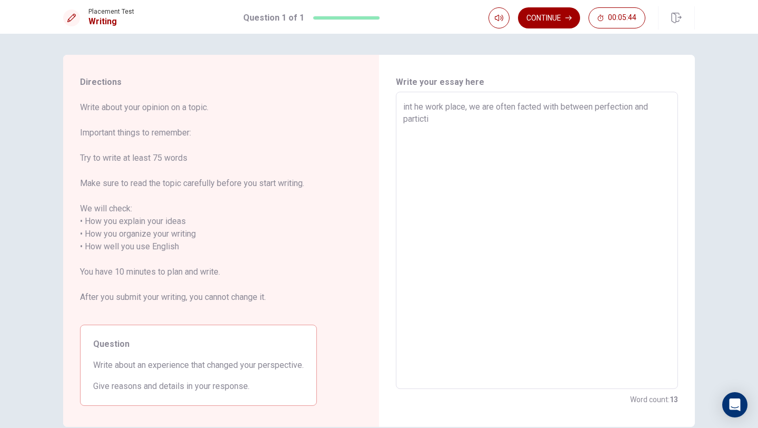
type textarea "int he work place, we are often facted with between perfection and partictic"
type textarea "x"
type textarea "int he work place, we are often facted with between perfection and partictica"
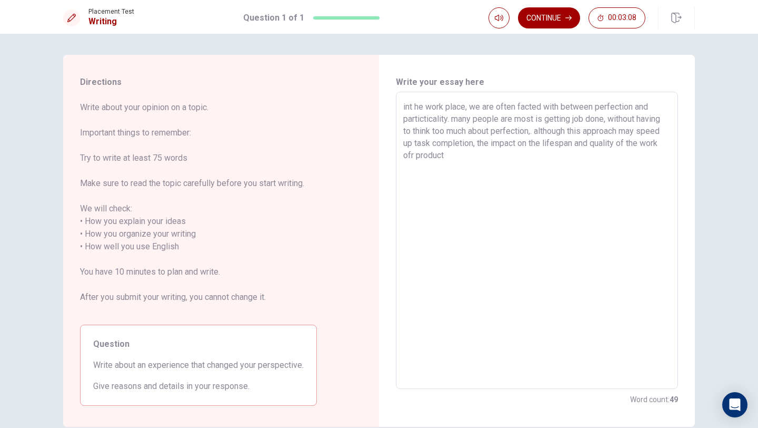
click at [444, 157] on textarea "int he work place, we are often facted with between perfection and particticali…" at bounding box center [536, 241] width 267 height 280
click at [495, 161] on textarea "int he work place, we are often facted with between perfection and particticali…" at bounding box center [536, 241] width 267 height 280
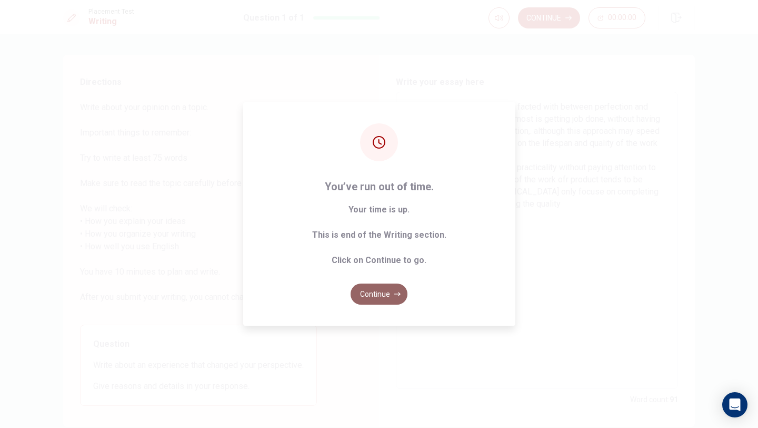
click at [398, 295] on icon "button" at bounding box center [397, 294] width 6 height 6
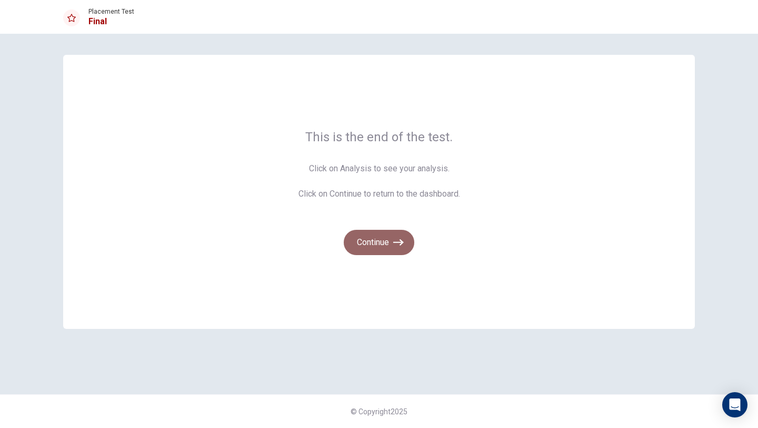
click at [401, 245] on icon "button" at bounding box center [398, 242] width 11 height 11
